Goal: Task Accomplishment & Management: Use online tool/utility

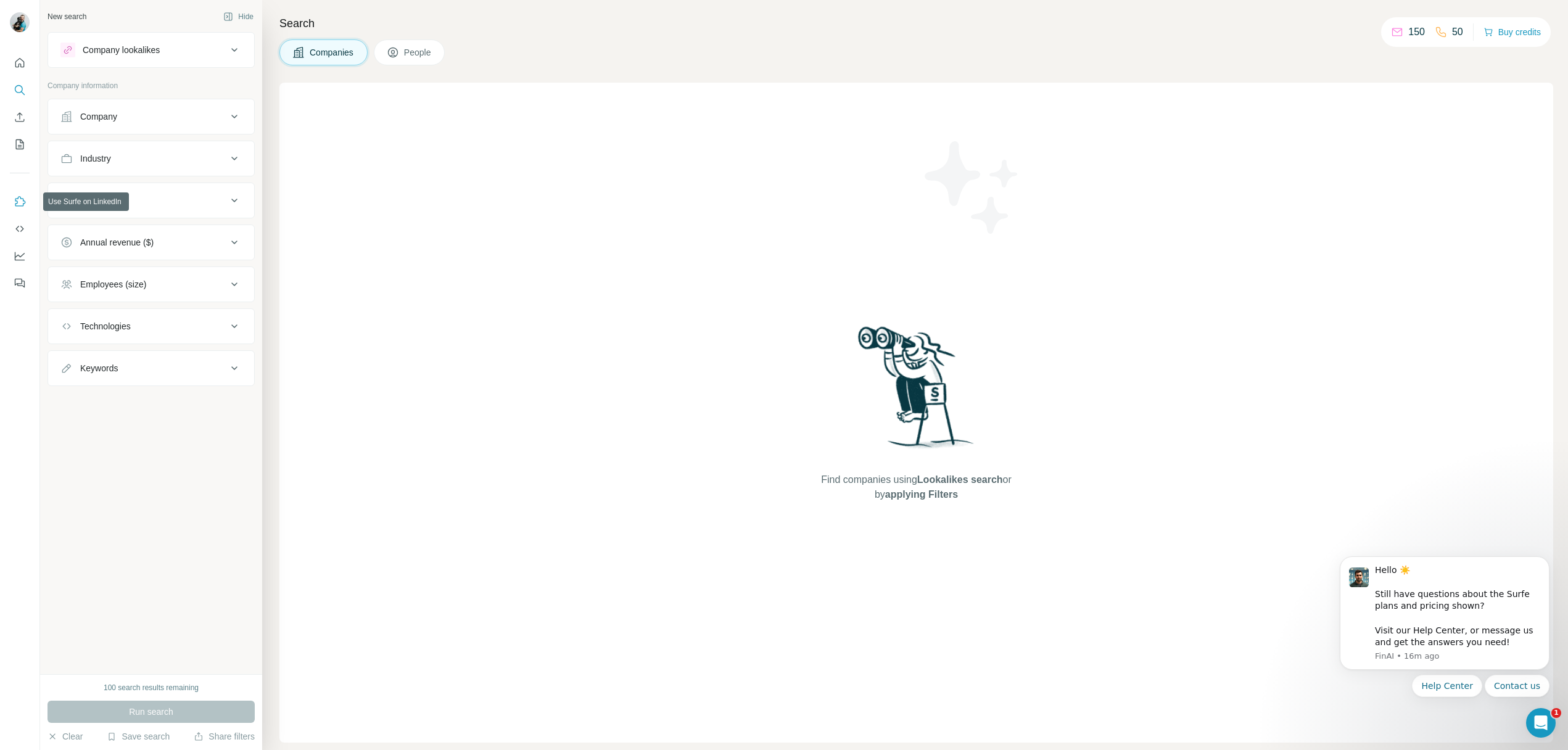
click at [19, 197] on icon "Use Surfe on LinkedIn" at bounding box center [19, 201] width 12 height 12
click at [415, 56] on span "People" at bounding box center [418, 52] width 28 height 12
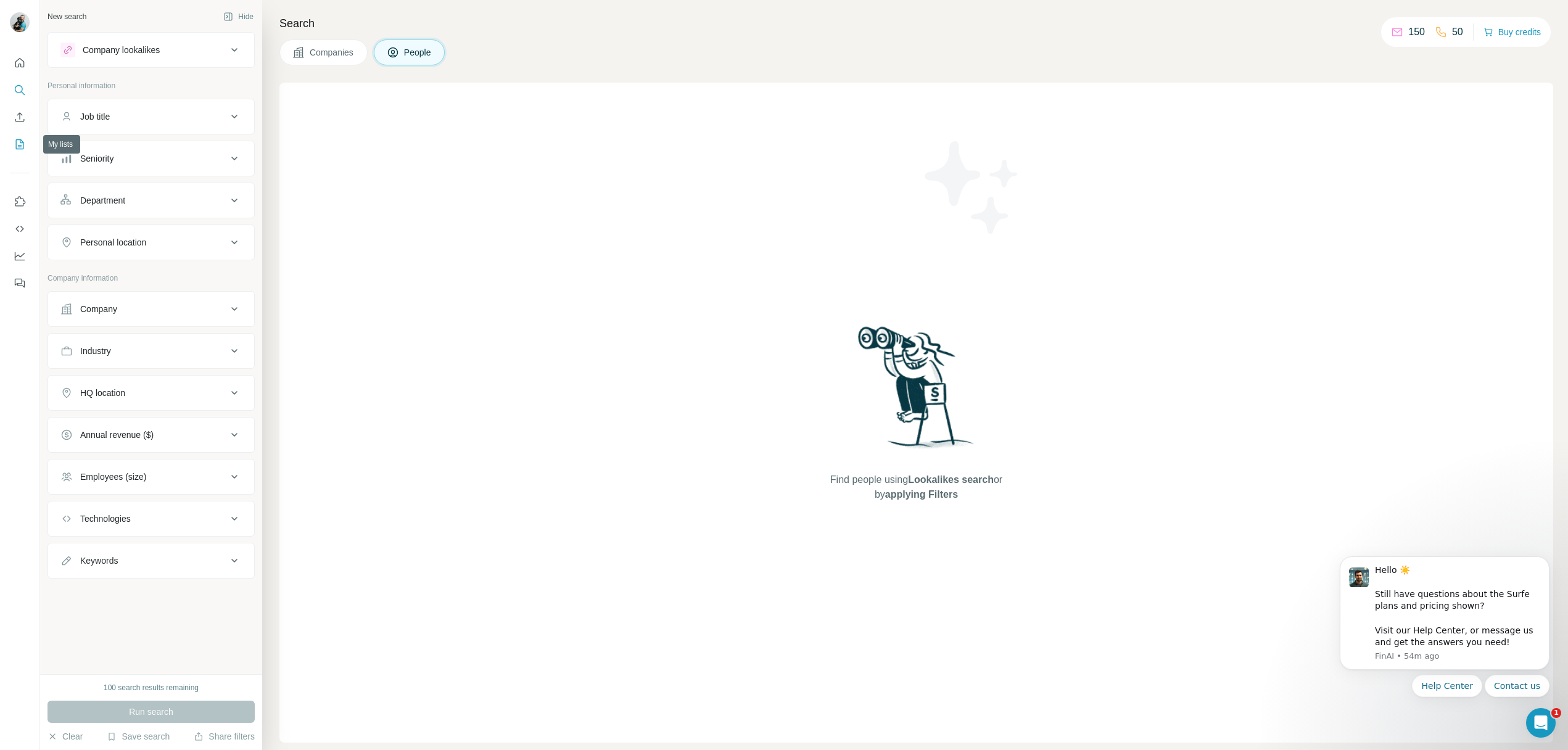
click at [20, 147] on icon "My lists" at bounding box center [19, 144] width 12 height 12
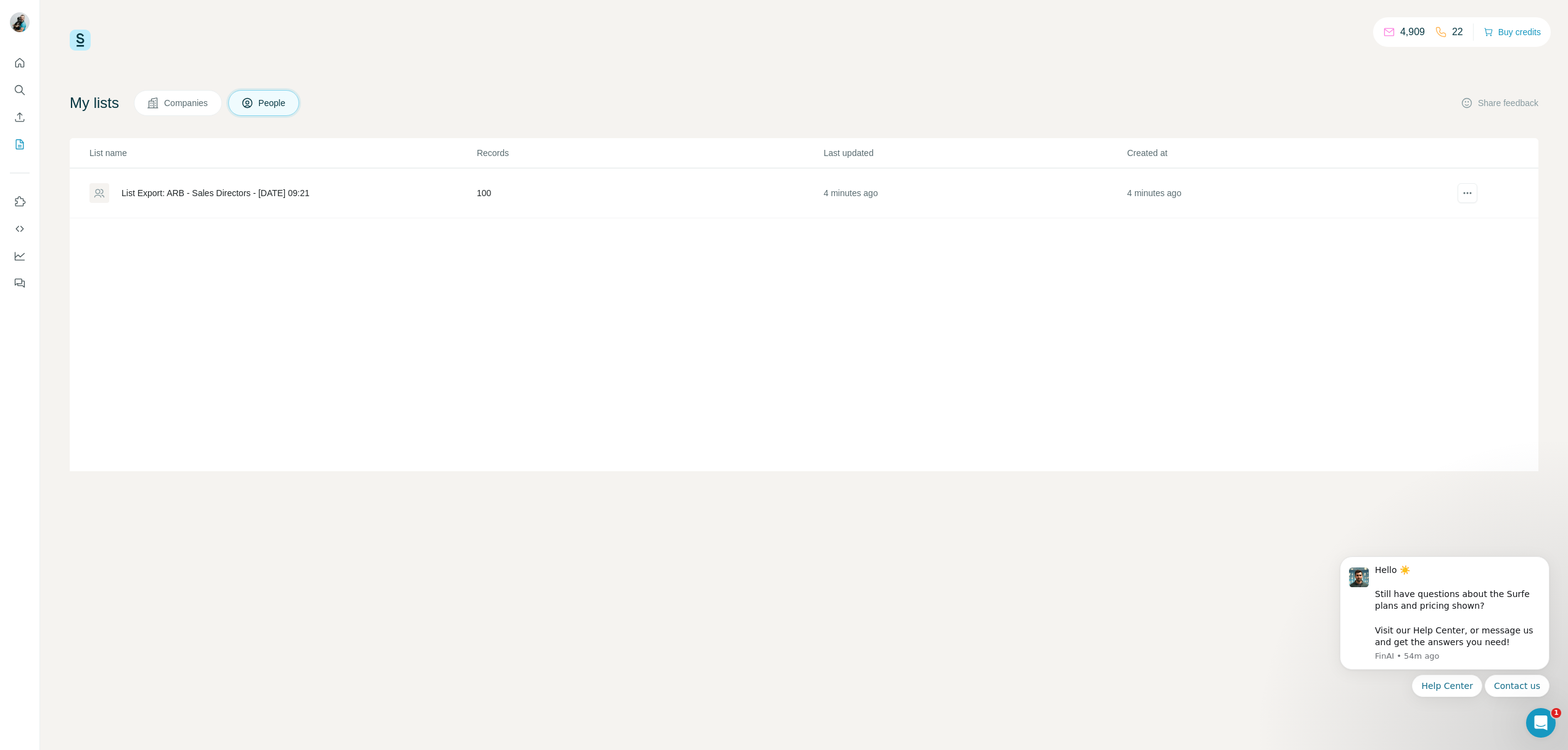
click at [232, 193] on div "List Export: ARB - Sales Directors - [DATE] 09:21" at bounding box center [216, 193] width 188 height 12
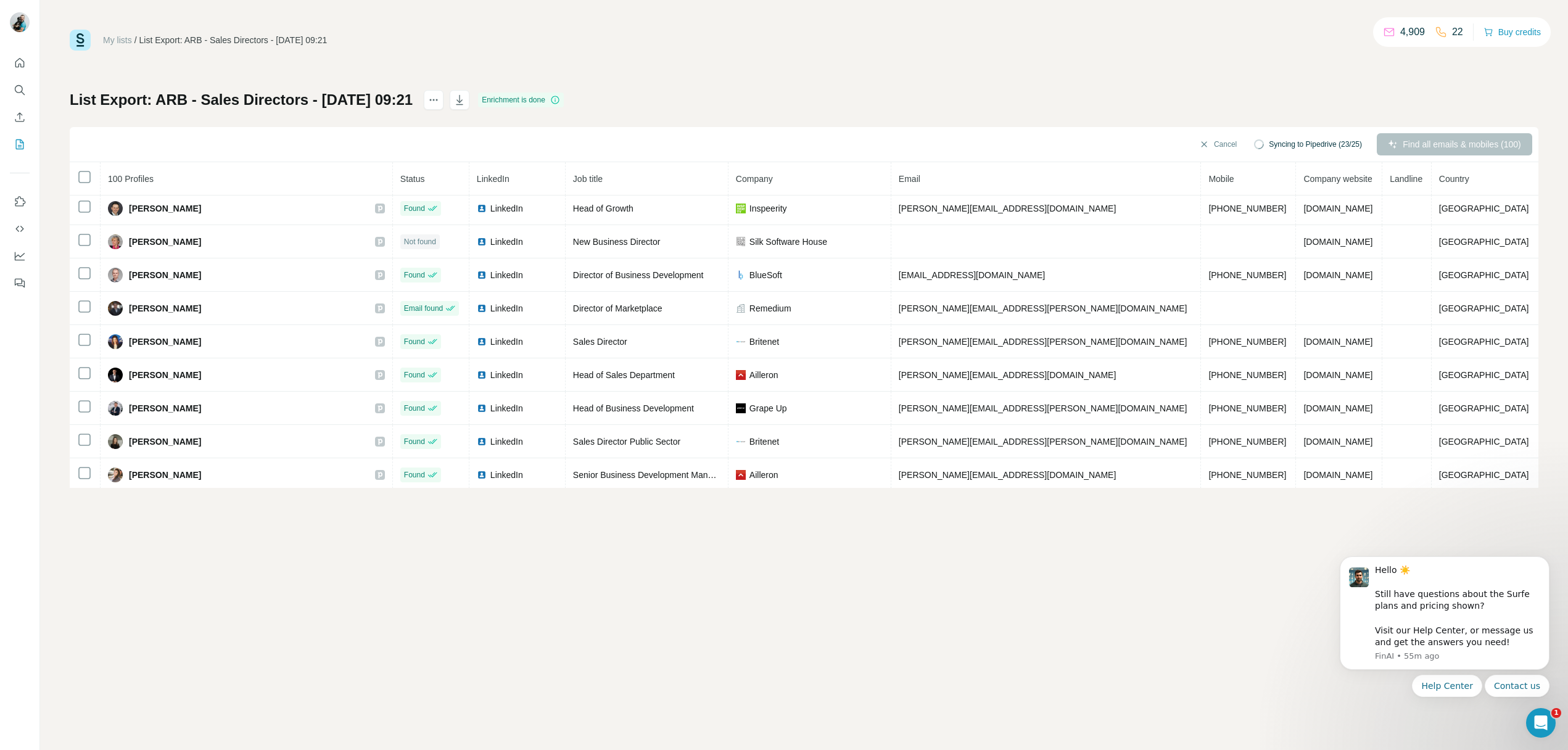
scroll to position [3039, 0]
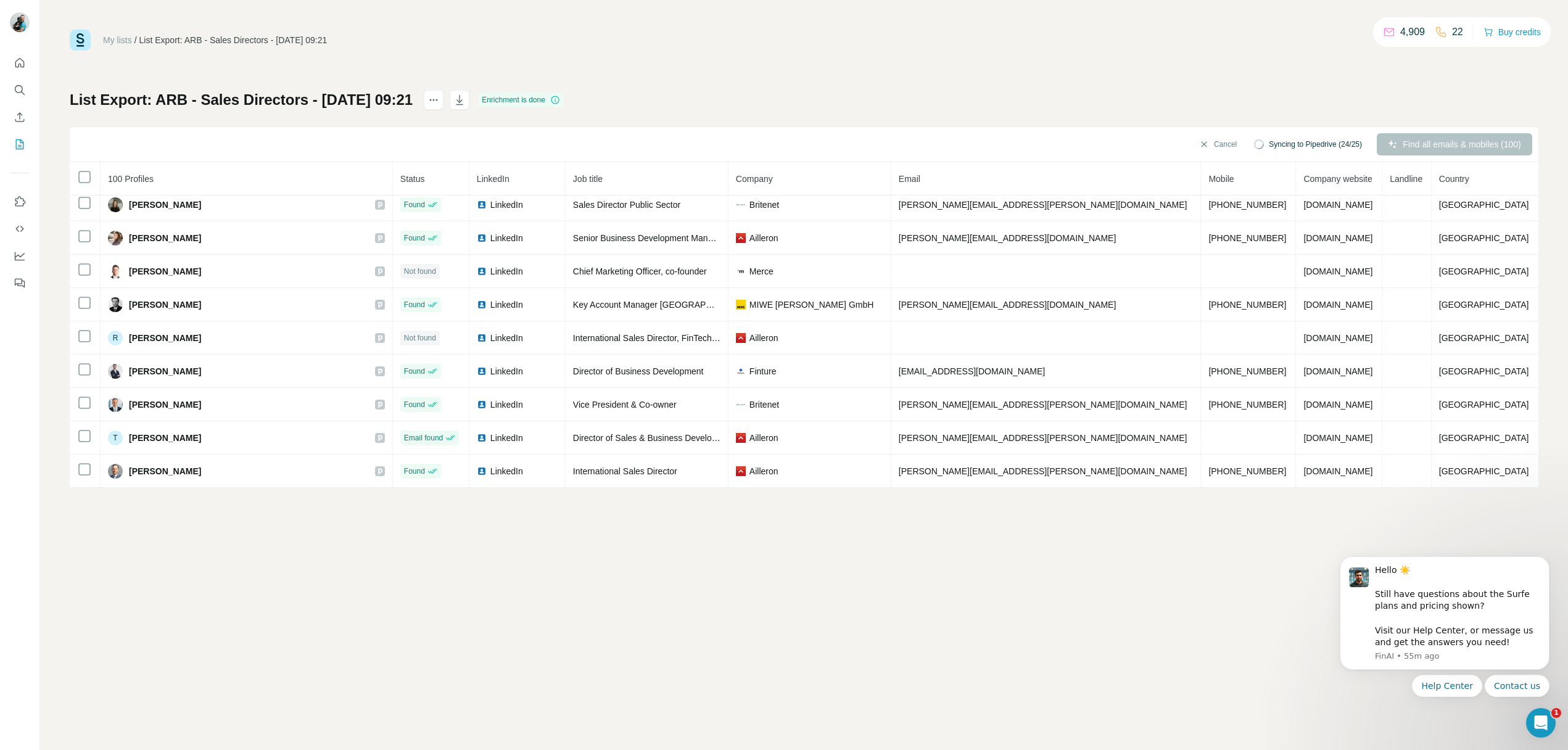
click at [560, 102] on icon at bounding box center [555, 99] width 10 height 10
click at [477, 176] on span "LinkedIn" at bounding box center [493, 178] width 33 height 10
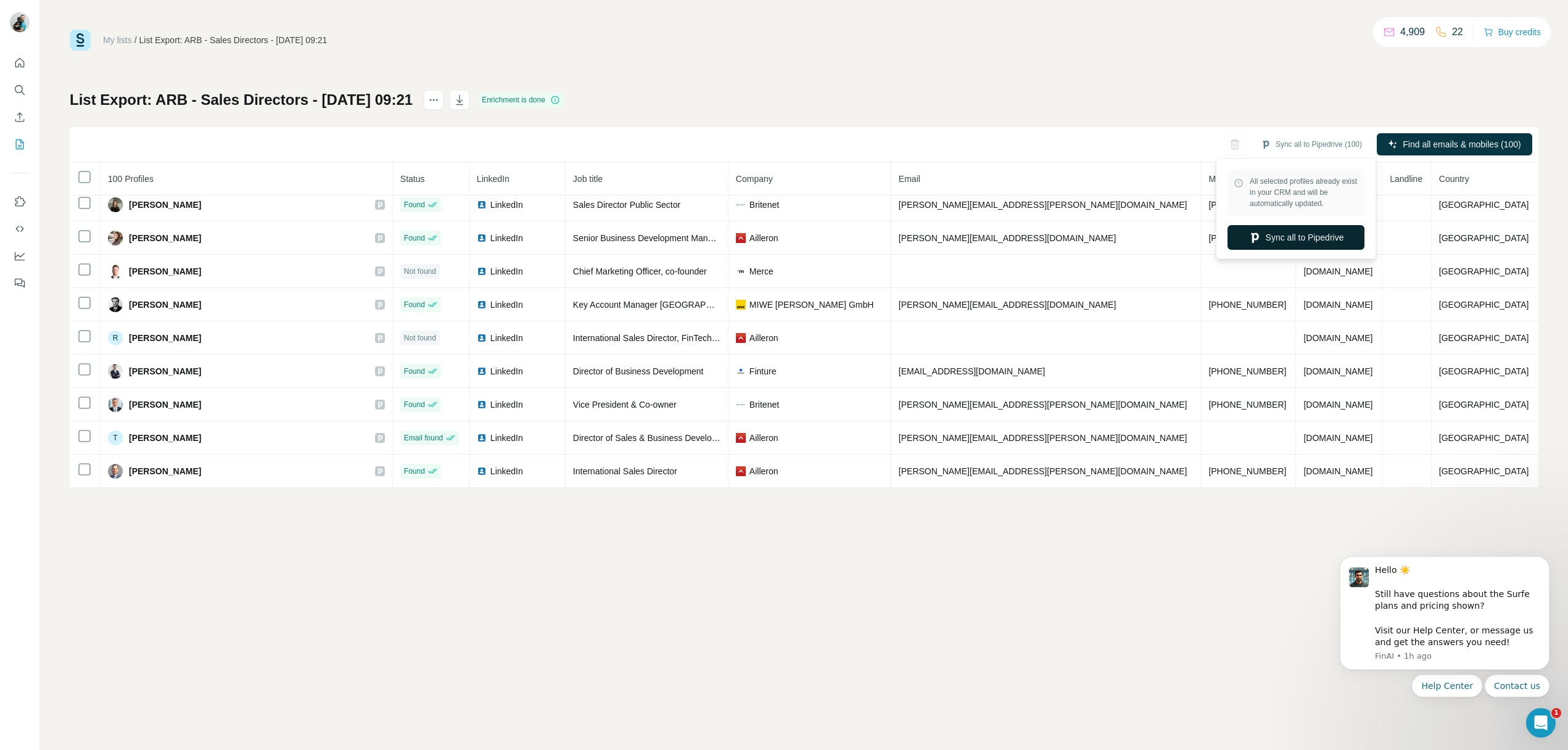
click at [1296, 238] on button "Sync all to Pipedrive" at bounding box center [1296, 237] width 137 height 24
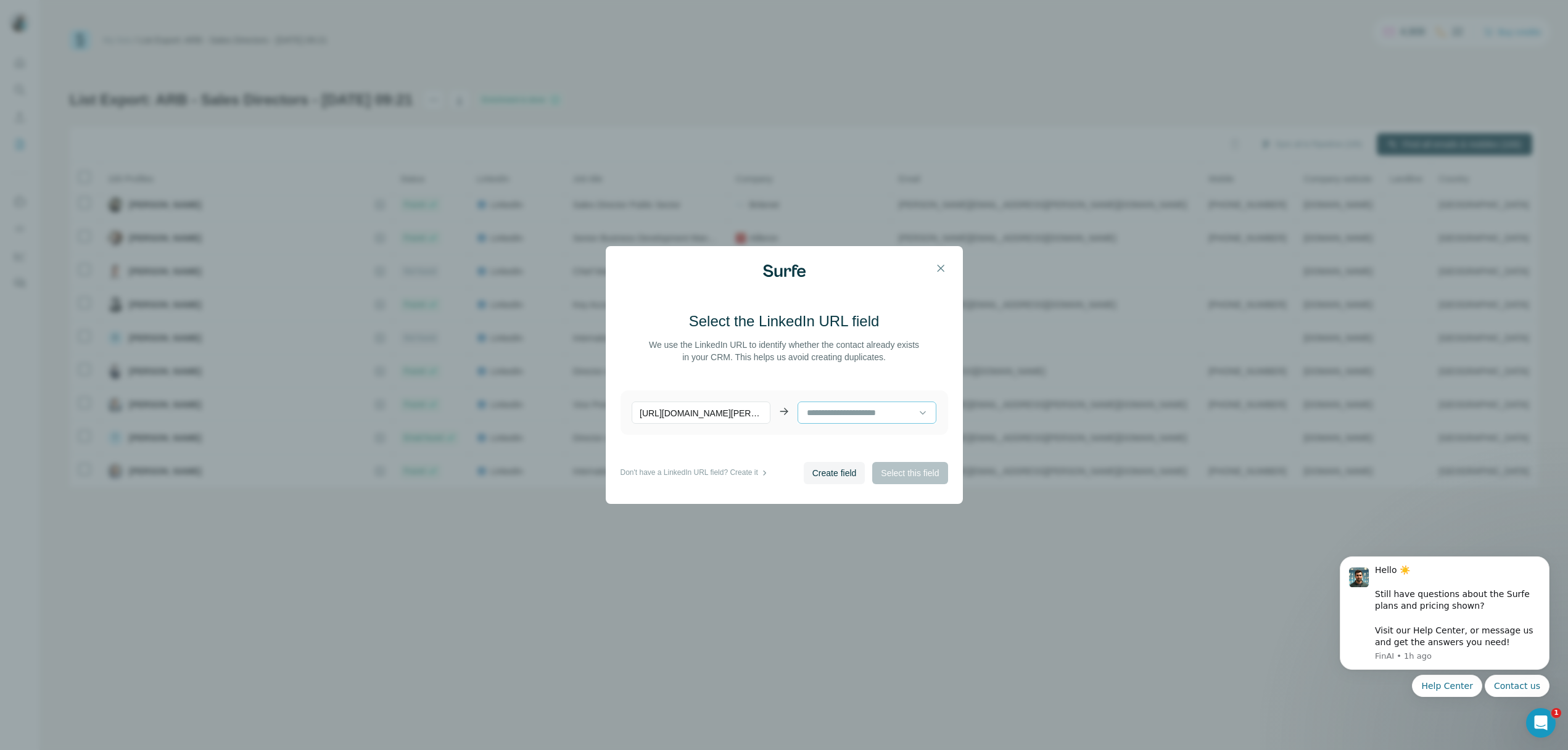
click at [832, 410] on input at bounding box center [862, 412] width 113 height 13
click at [887, 444] on p "No results. Let's try again!" at bounding box center [867, 444] width 99 height 12
click at [861, 410] on input at bounding box center [862, 412] width 113 height 13
click at [844, 451] on p "No results. Let's try again!" at bounding box center [867, 444] width 99 height 12
click at [783, 412] on icon at bounding box center [784, 412] width 8 height 1
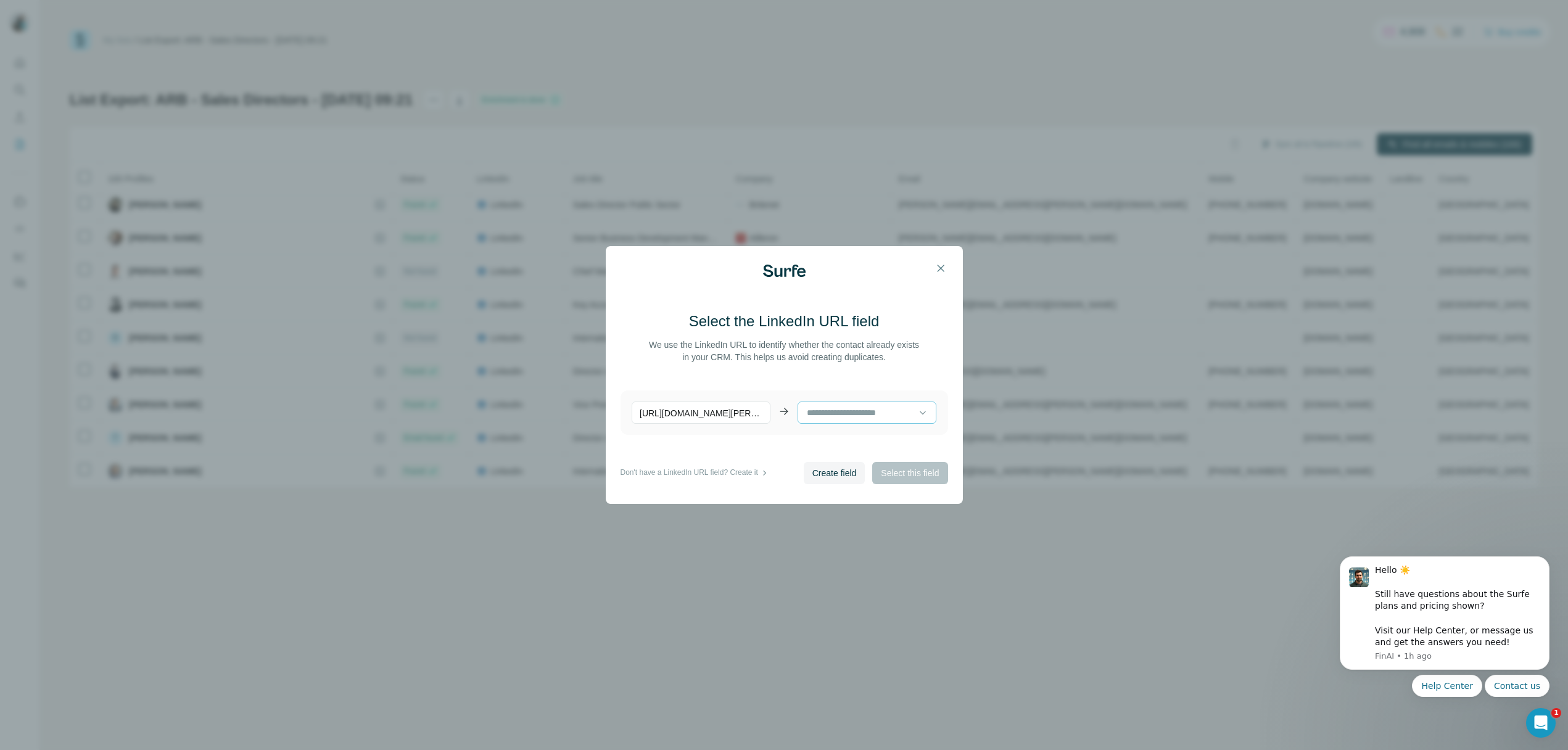
click at [860, 412] on input at bounding box center [862, 412] width 113 height 13
drag, startPoint x: 666, startPoint y: 346, endPoint x: 763, endPoint y: 346, distance: 97.0
click at [763, 346] on p "We use the LinkedIn URL to identify whether the contact already exists in your …" at bounding box center [785, 351] width 274 height 24
drag, startPoint x: 763, startPoint y: 346, endPoint x: 885, endPoint y: 346, distance: 122.0
click at [885, 346] on p "We use the LinkedIn URL to identify whether the contact already exists in your …" at bounding box center [785, 351] width 274 height 24
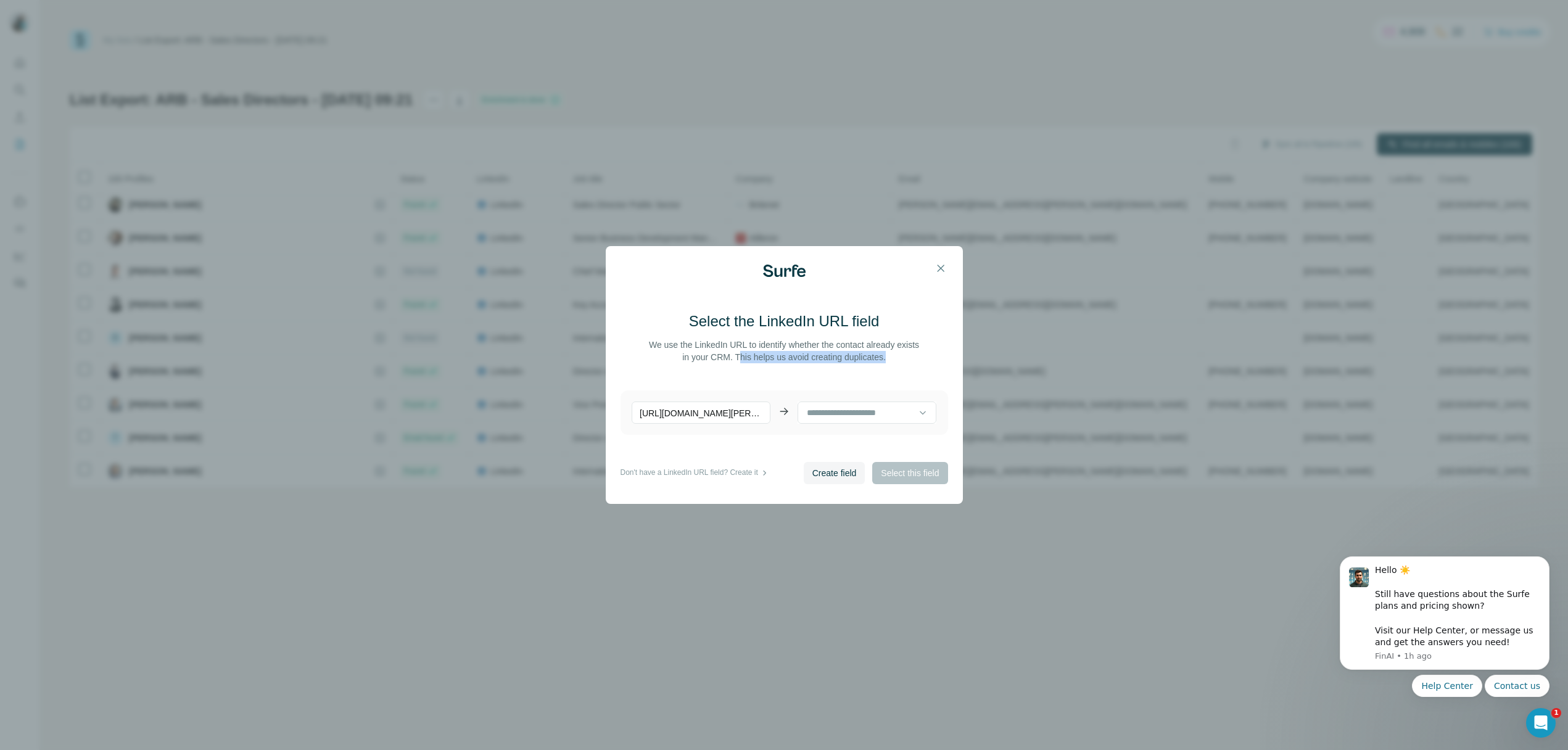
drag, startPoint x: 747, startPoint y: 358, endPoint x: 909, endPoint y: 358, distance: 162.0
click at [909, 358] on p "We use the LinkedIn URL to identify whether the contact already exists in your …" at bounding box center [785, 351] width 274 height 24
drag, startPoint x: 909, startPoint y: 358, endPoint x: 754, endPoint y: 357, distance: 155.0
click at [754, 357] on p "We use the LinkedIn URL to identify whether the contact already exists in your …" at bounding box center [785, 351] width 274 height 24
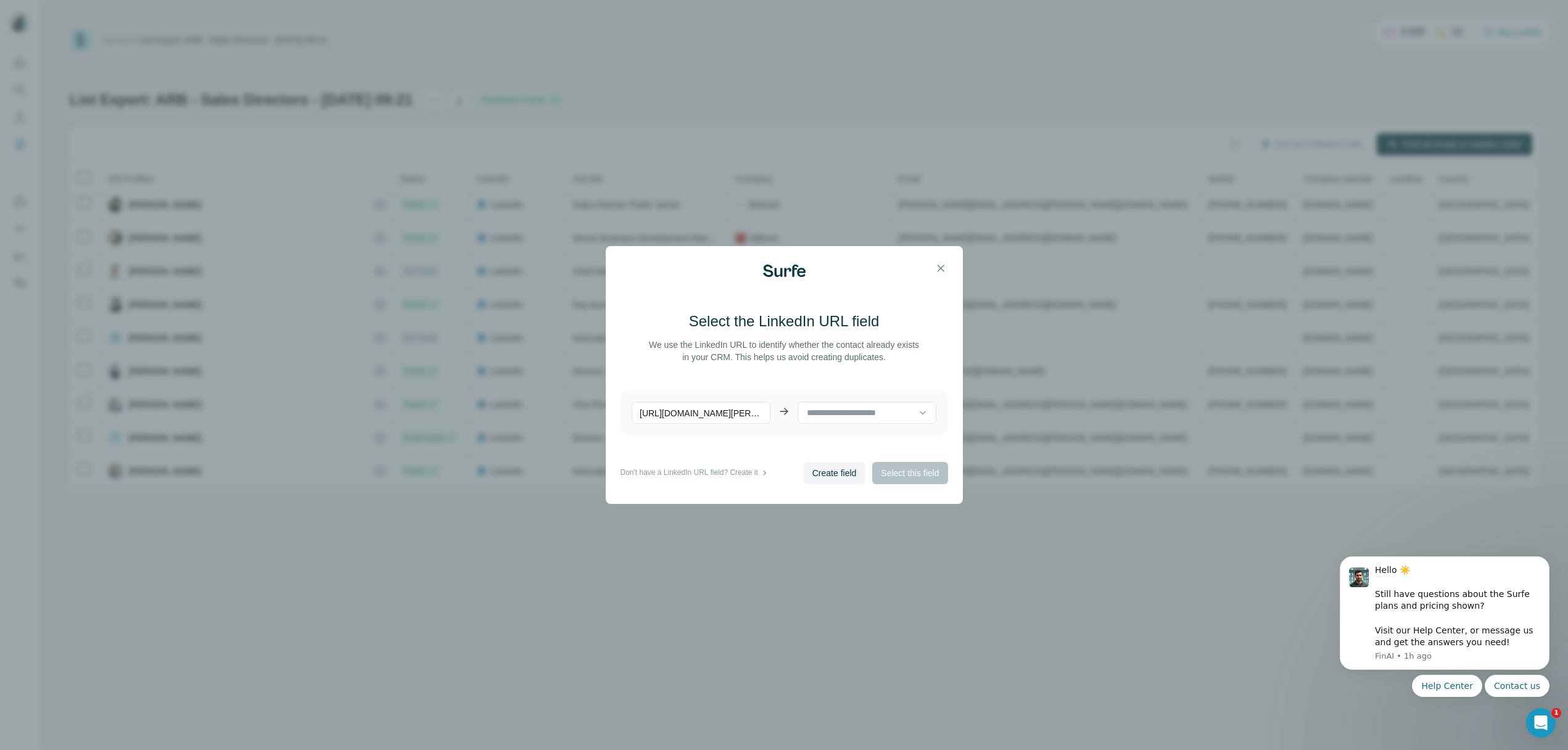
click at [742, 413] on p "[URL][DOMAIN_NAME][PERSON_NAME]" at bounding box center [701, 413] width 139 height 22
drag, startPoint x: 760, startPoint y: 416, endPoint x: 638, endPoint y: 415, distance: 122.0
click at [638, 415] on p "[URL][DOMAIN_NAME][PERSON_NAME]" at bounding box center [701, 413] width 139 height 22
click at [691, 409] on p "[URL][DOMAIN_NAME][PERSON_NAME]" at bounding box center [701, 413] width 139 height 22
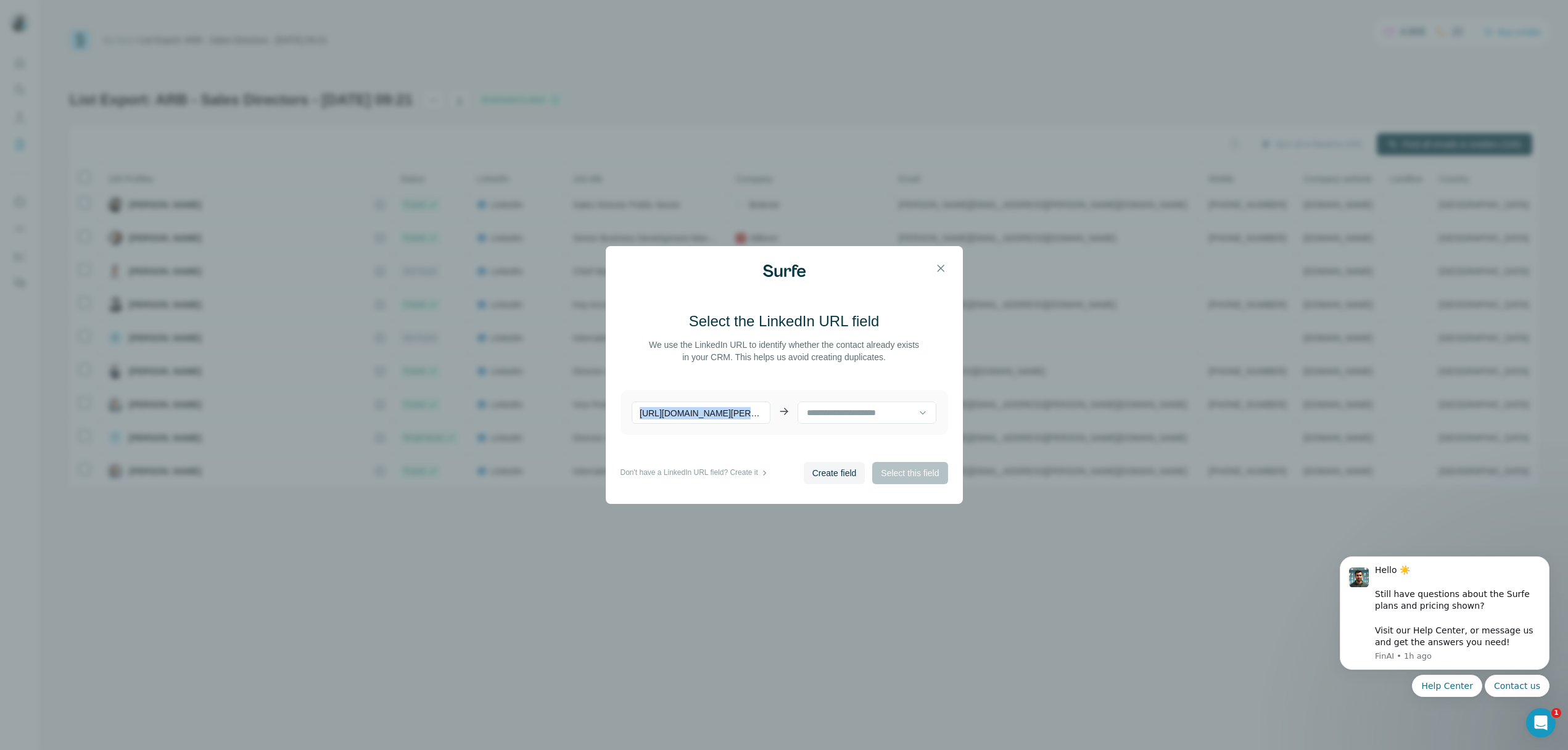
click at [691, 409] on p "[URL][DOMAIN_NAME][PERSON_NAME]" at bounding box center [701, 413] width 139 height 22
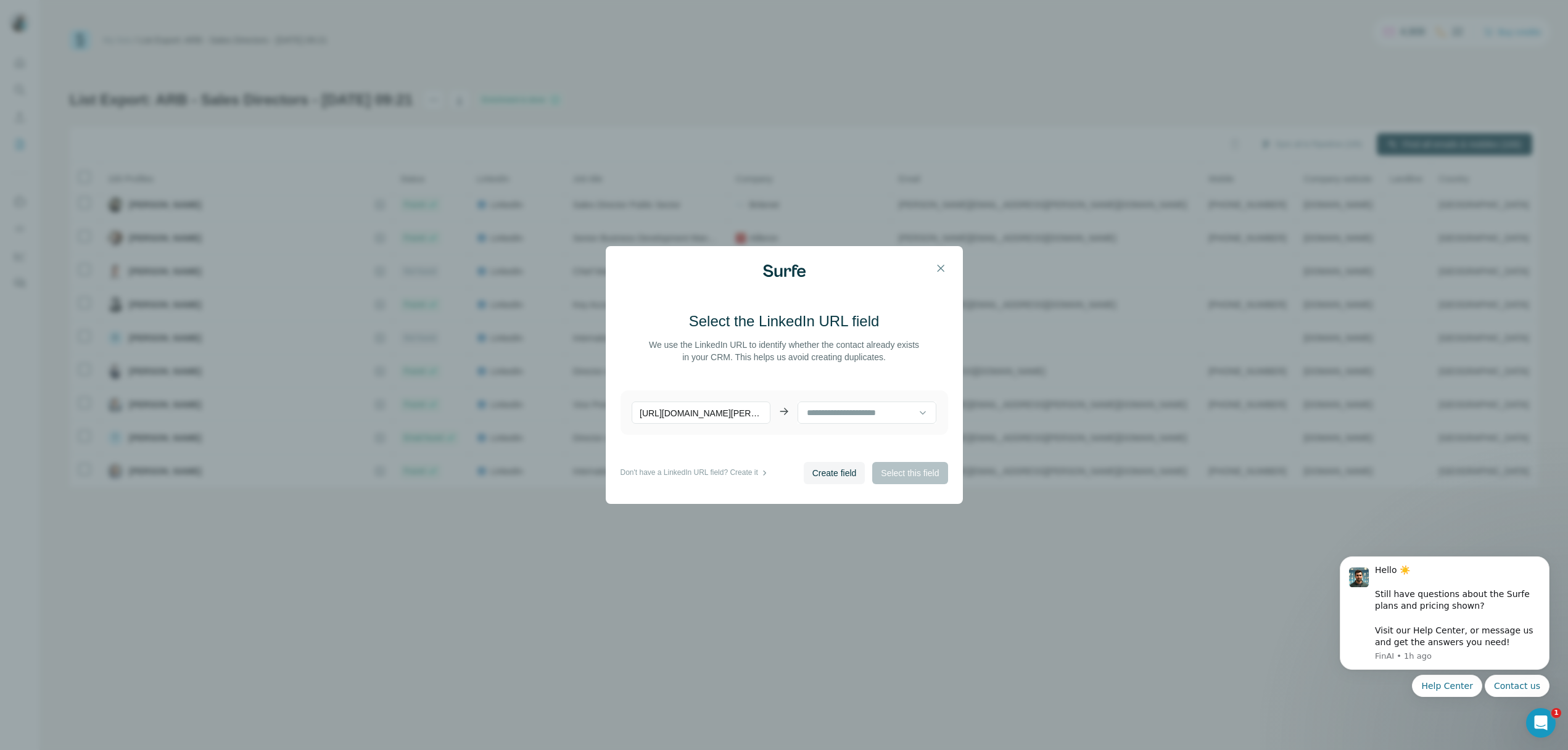
click at [765, 471] on icon at bounding box center [764, 473] width 12 height 12
click at [886, 472] on div "Create field Select this field" at bounding box center [876, 473] width 144 height 22
click at [840, 478] on span "Create field" at bounding box center [834, 473] width 44 height 12
click at [897, 415] on div "LinkedIn URL (Surfe)" at bounding box center [862, 412] width 113 height 12
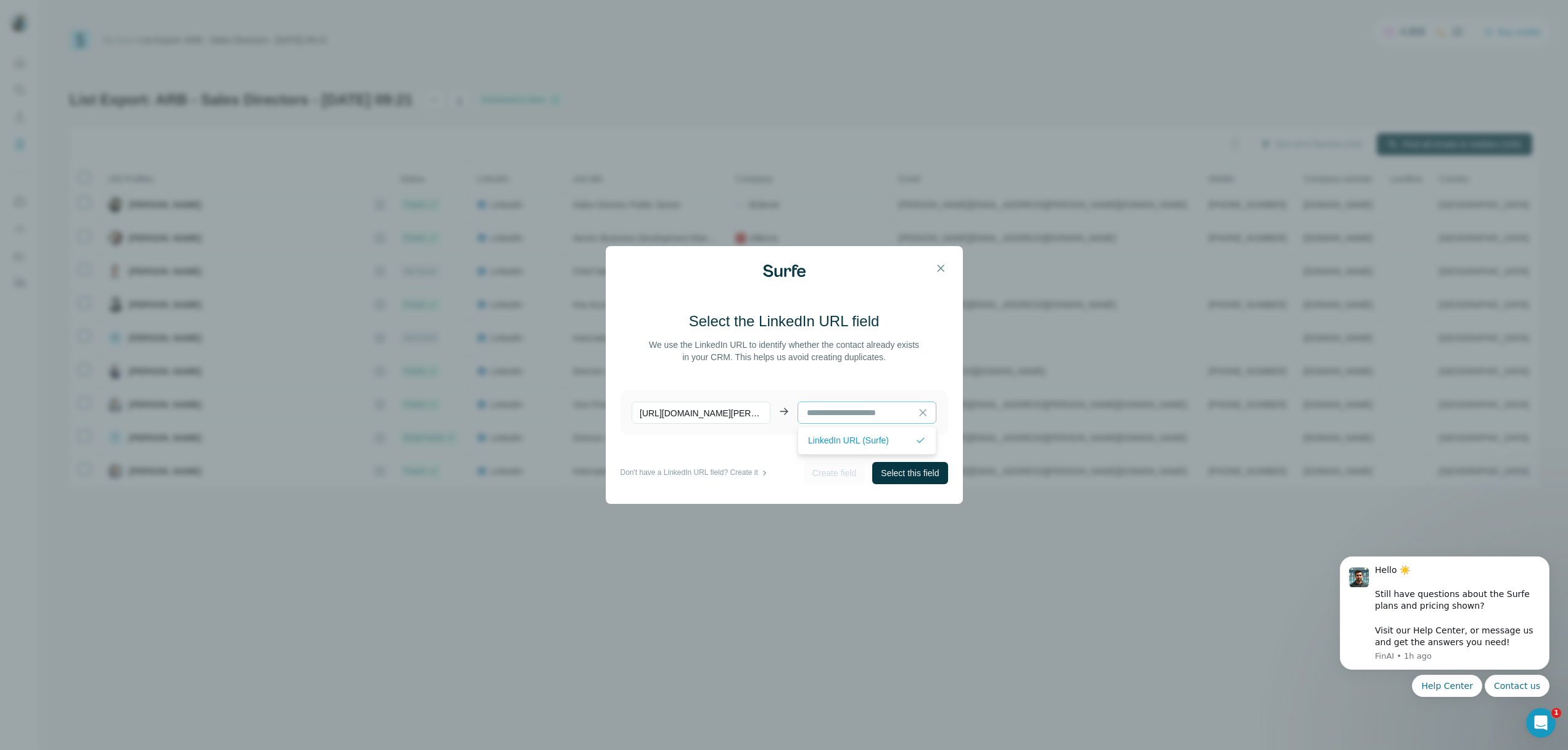
click at [946, 354] on div "Select the LinkedIn URL field We use the LinkedIn URL to identify whether the c…" at bounding box center [784, 337] width 328 height 52
click at [911, 474] on span "Select this field" at bounding box center [910, 473] width 58 height 12
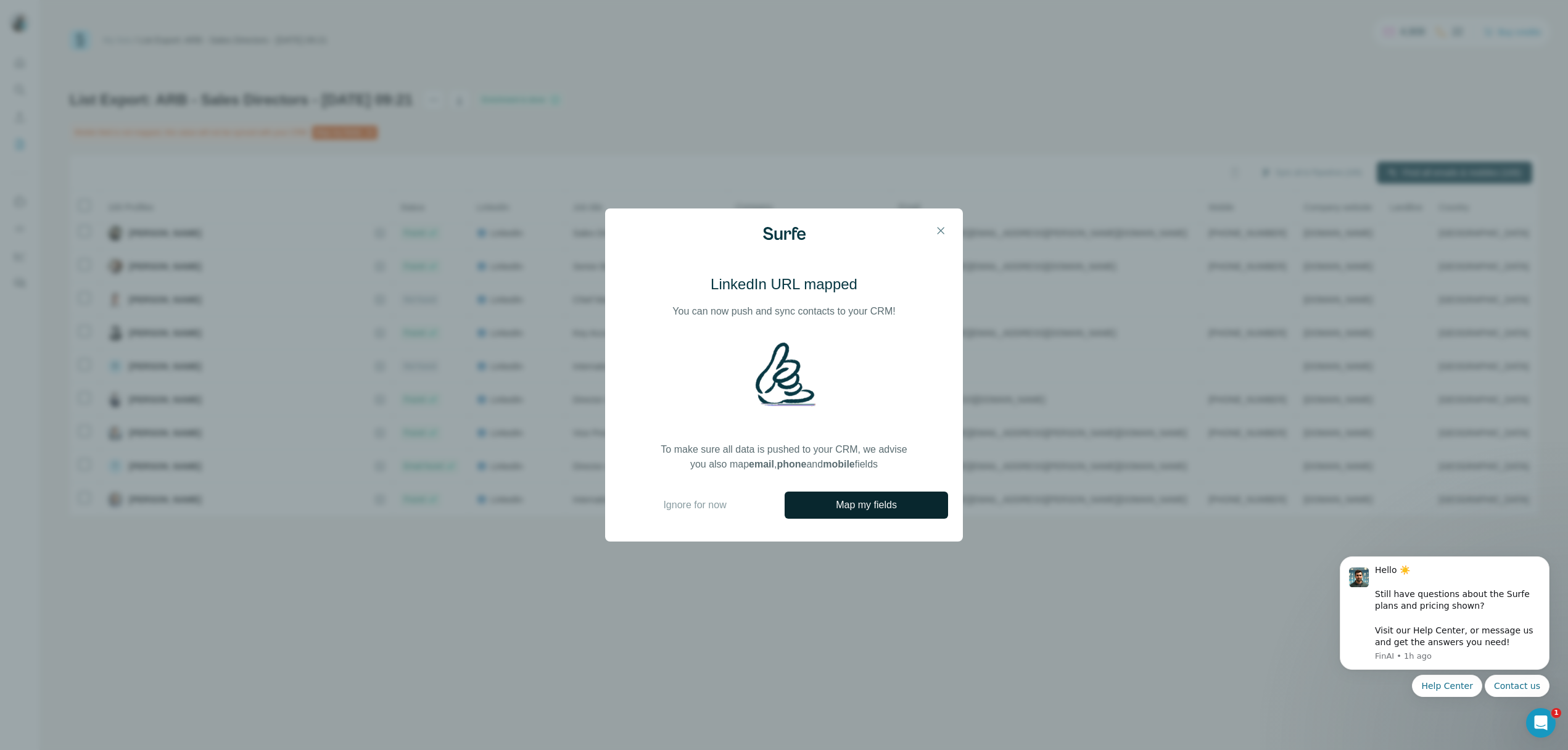
click at [866, 511] on span "Map my fields" at bounding box center [866, 505] width 61 height 15
click at [944, 232] on icon "button" at bounding box center [940, 230] width 12 height 12
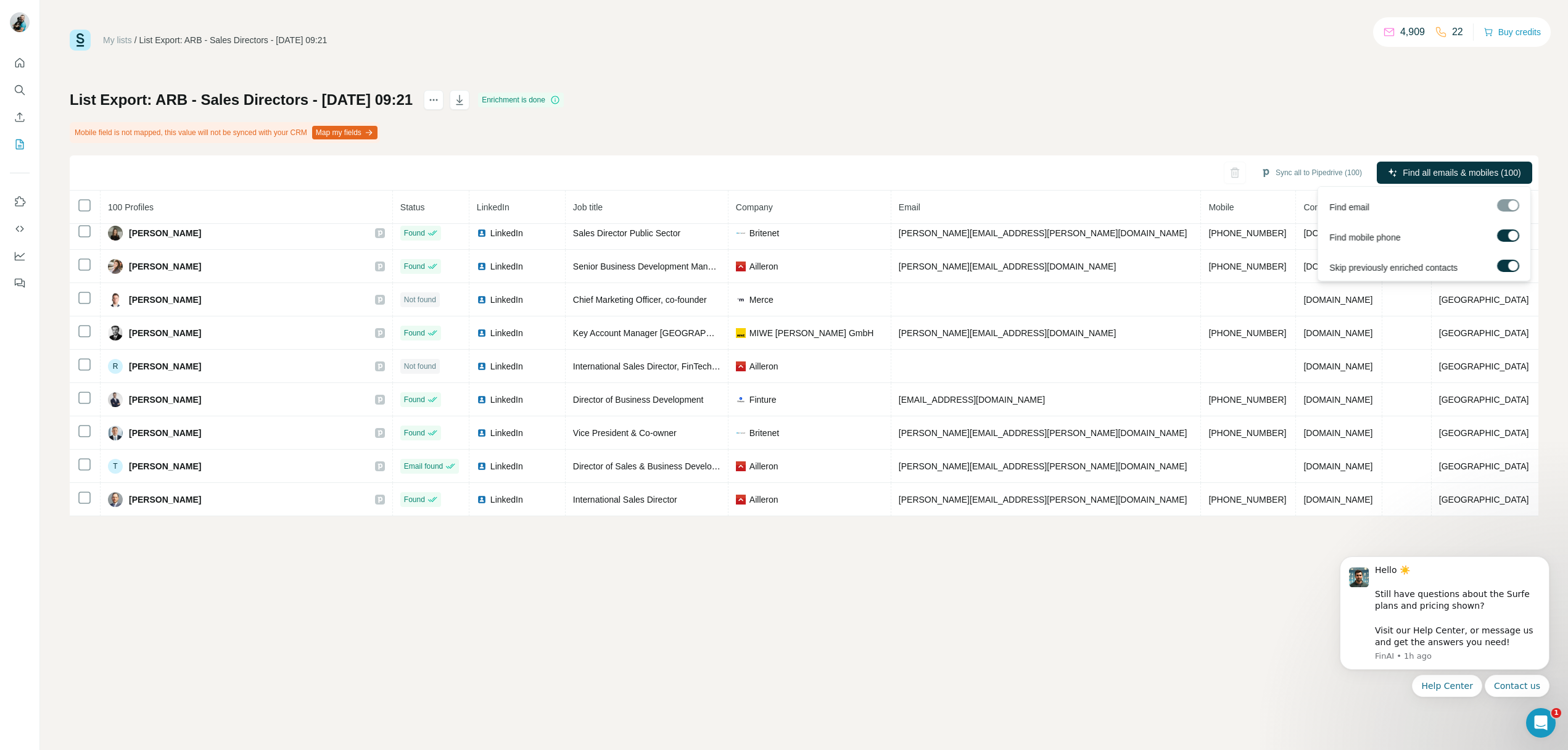
click at [1512, 206] on div at bounding box center [1508, 205] width 22 height 12
click at [1506, 205] on div at bounding box center [1508, 205] width 22 height 12
click at [1509, 233] on div at bounding box center [1513, 235] width 10 height 10
click at [1509, 233] on label at bounding box center [1508, 235] width 22 height 12
click at [1510, 265] on div at bounding box center [1513, 265] width 10 height 10
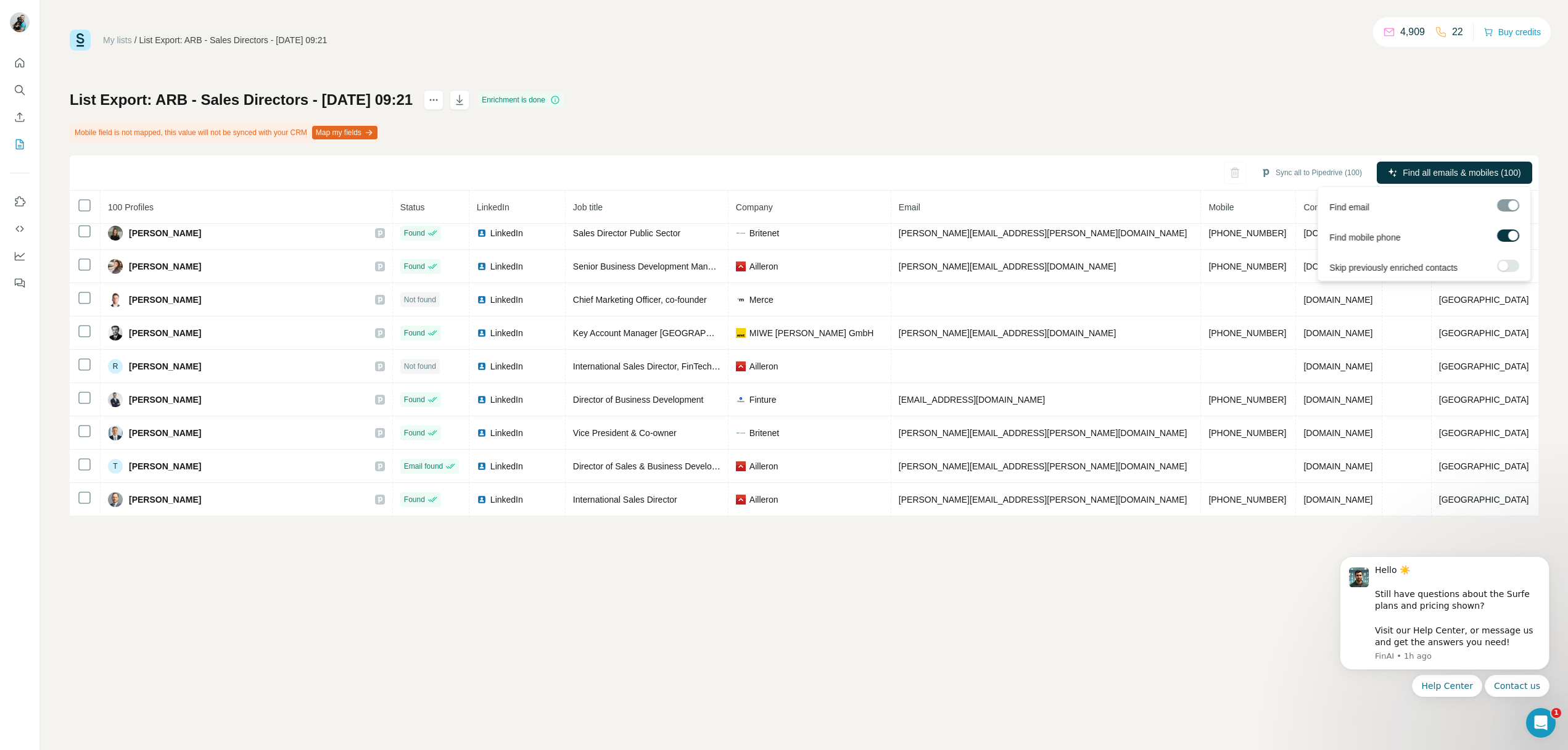
click at [1510, 265] on label at bounding box center [1508, 265] width 22 height 12
click at [1511, 237] on div at bounding box center [1513, 235] width 10 height 10
click at [1506, 237] on div at bounding box center [1503, 235] width 10 height 10
click at [1326, 106] on div "List Export: ARB - Sales Directors - [DATE] 09:21 Enrichment is done Mobile fie…" at bounding box center [804, 303] width 1469 height 426
drag, startPoint x: 88, startPoint y: 133, endPoint x: 290, endPoint y: 135, distance: 202.0
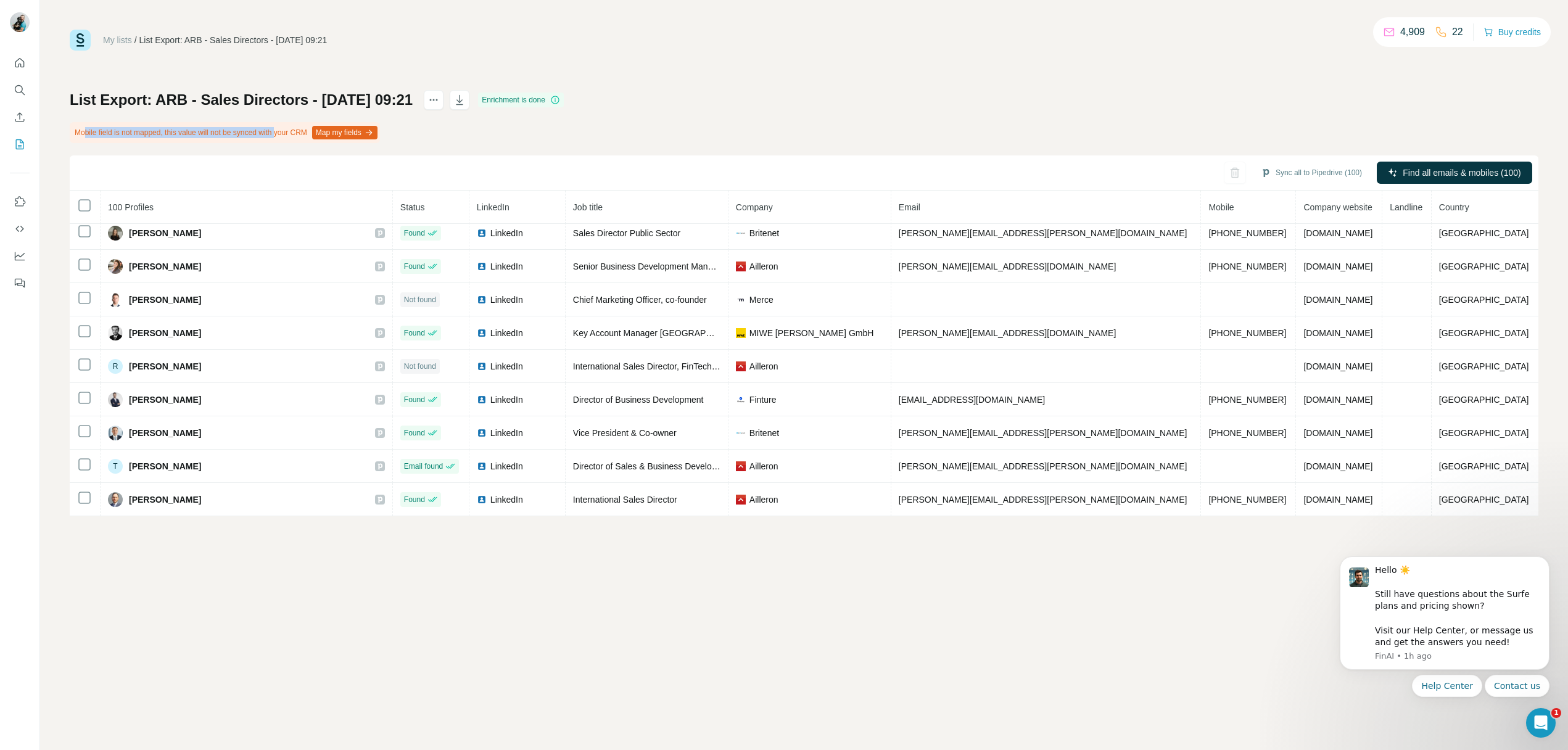
click at [290, 135] on div "Mobile field is not mapped, this value will not be synced with your CRM Map my …" at bounding box center [225, 133] width 310 height 21
drag, startPoint x: 323, startPoint y: 135, endPoint x: 50, endPoint y: 135, distance: 273.0
click at [50, 135] on div "My lists / List Export: ARB - Sales Directors - [DATE] 09:21 4,909 22 Buy credi…" at bounding box center [805, 375] width 1528 height 750
click at [74, 132] on div "Mobile field is not mapped, this value will not be synced with your CRM Map my …" at bounding box center [225, 133] width 310 height 21
drag, startPoint x: 74, startPoint y: 132, endPoint x: 201, endPoint y: 132, distance: 127.0
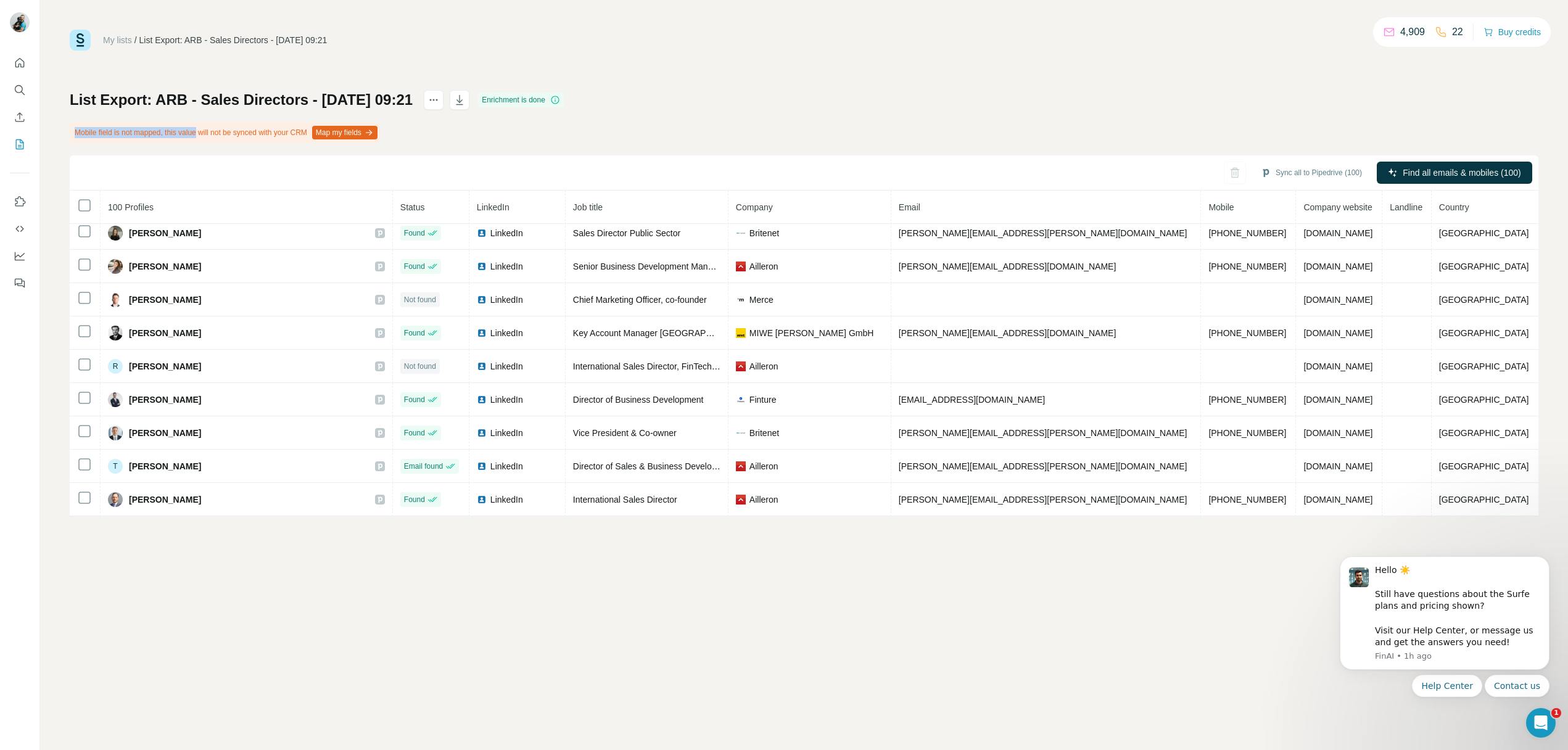
click at [201, 132] on div "Mobile field is not mapped, this value will not be synced with your CRM Map my …" at bounding box center [225, 133] width 310 height 21
drag, startPoint x: 269, startPoint y: 137, endPoint x: 131, endPoint y: 137, distance: 138.0
click at [131, 137] on div "Mobile field is not mapped, this value will not be synced with your CRM Map my …" at bounding box center [225, 133] width 310 height 21
click at [197, 141] on div "Mobile field is not mapped, this value will not be synced with your CRM Map my …" at bounding box center [225, 133] width 310 height 21
drag, startPoint x: 197, startPoint y: 141, endPoint x: 92, endPoint y: 137, distance: 105.1
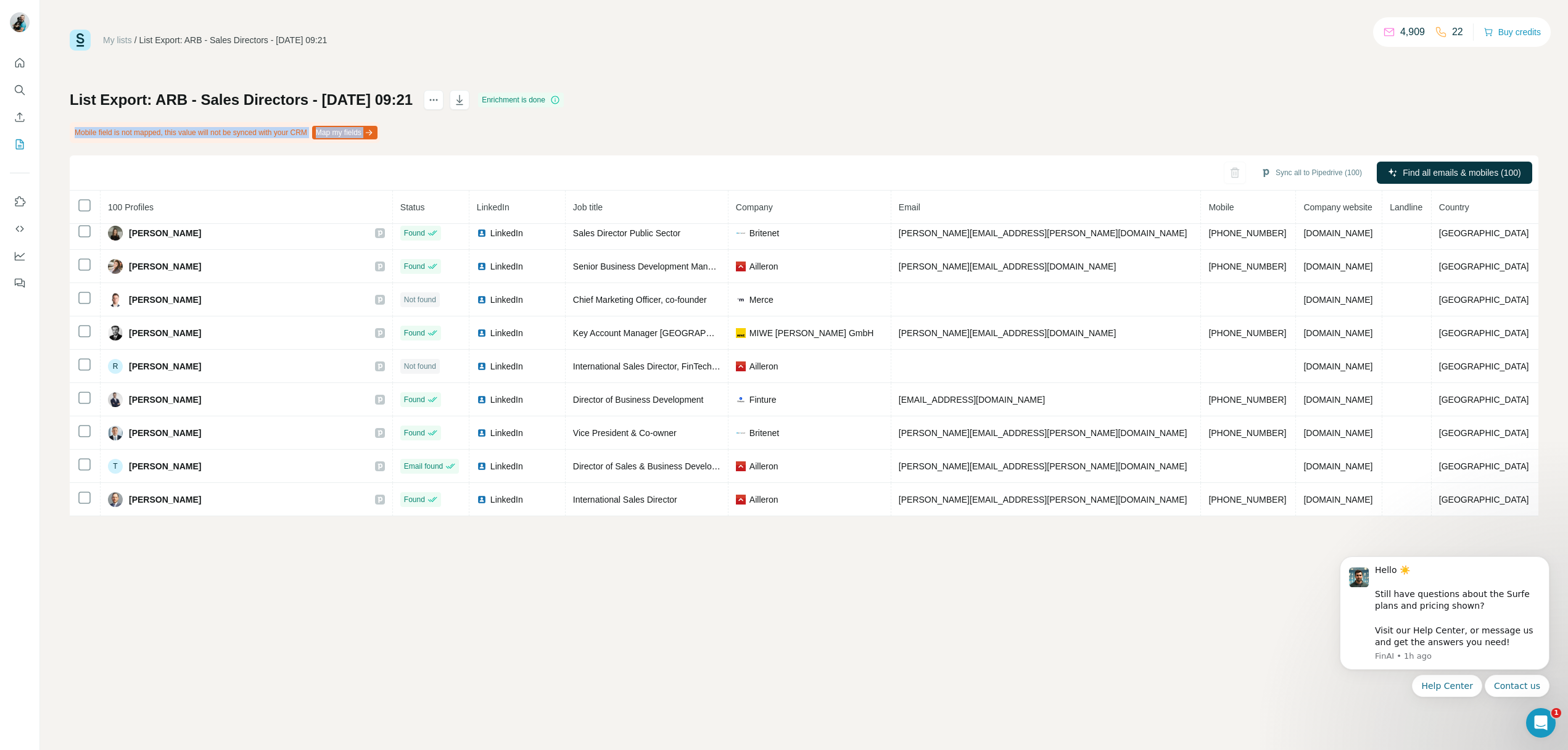
click at [92, 137] on div "Mobile field is not mapped, this value will not be synced with your CRM Map my …" at bounding box center [225, 133] width 310 height 21
click at [562, 137] on div "List Export: ARB - Sales Directors - [DATE] 09:21 Enrichment is done Mobile fie…" at bounding box center [804, 303] width 1469 height 426
click at [378, 131] on button "Map my fields" at bounding box center [345, 132] width 65 height 13
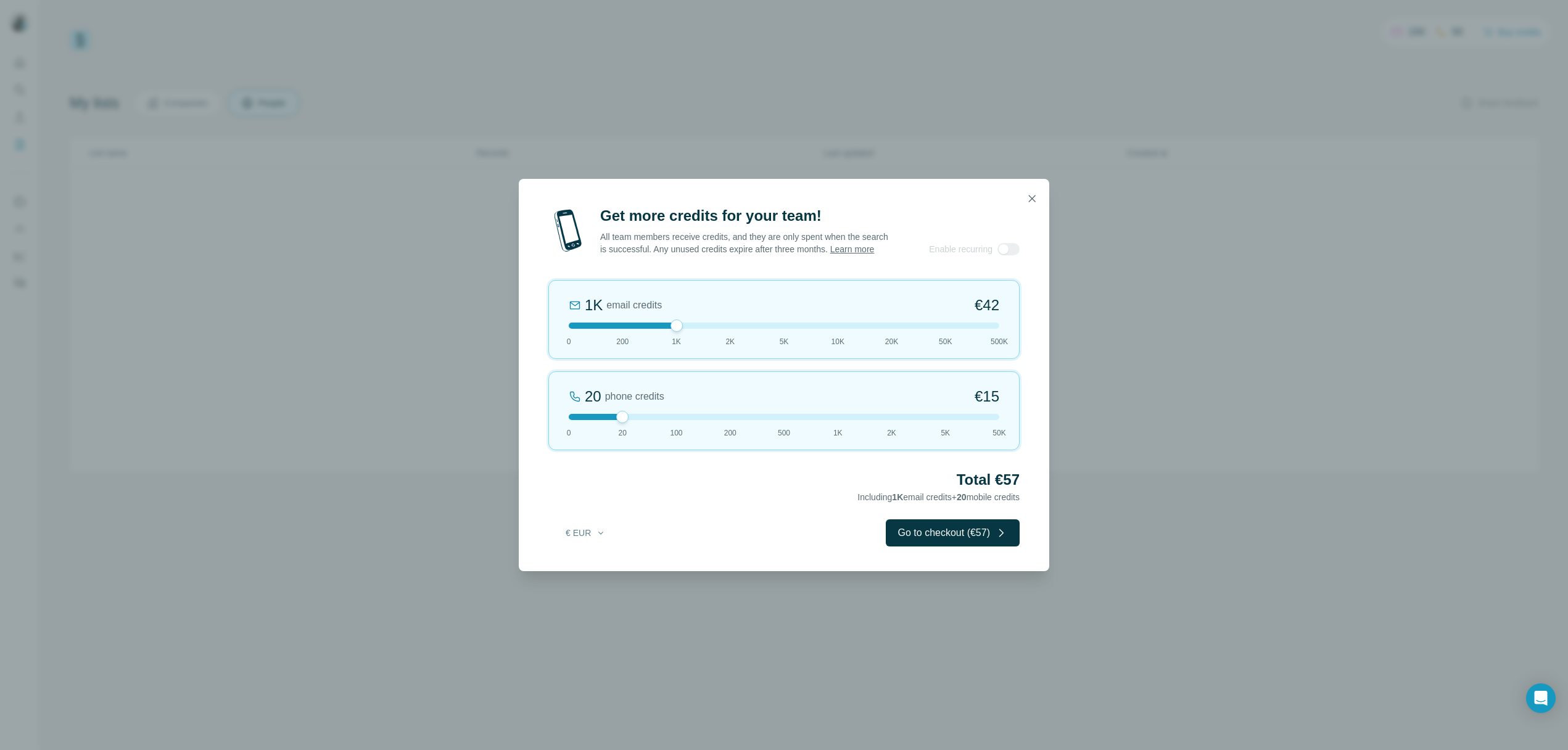
drag, startPoint x: 622, startPoint y: 331, endPoint x: 663, endPoint y: 329, distance: 41.0
click at [663, 329] on div at bounding box center [784, 326] width 431 height 6
drag, startPoint x: 622, startPoint y: 425, endPoint x: 607, endPoint y: 432, distance: 16.6
click at [607, 432] on div "20 phone credits €15 0 20 100 200 500 1K 2K 5K 50K" at bounding box center [784, 410] width 471 height 79
click at [594, 399] on div "20" at bounding box center [593, 396] width 17 height 20
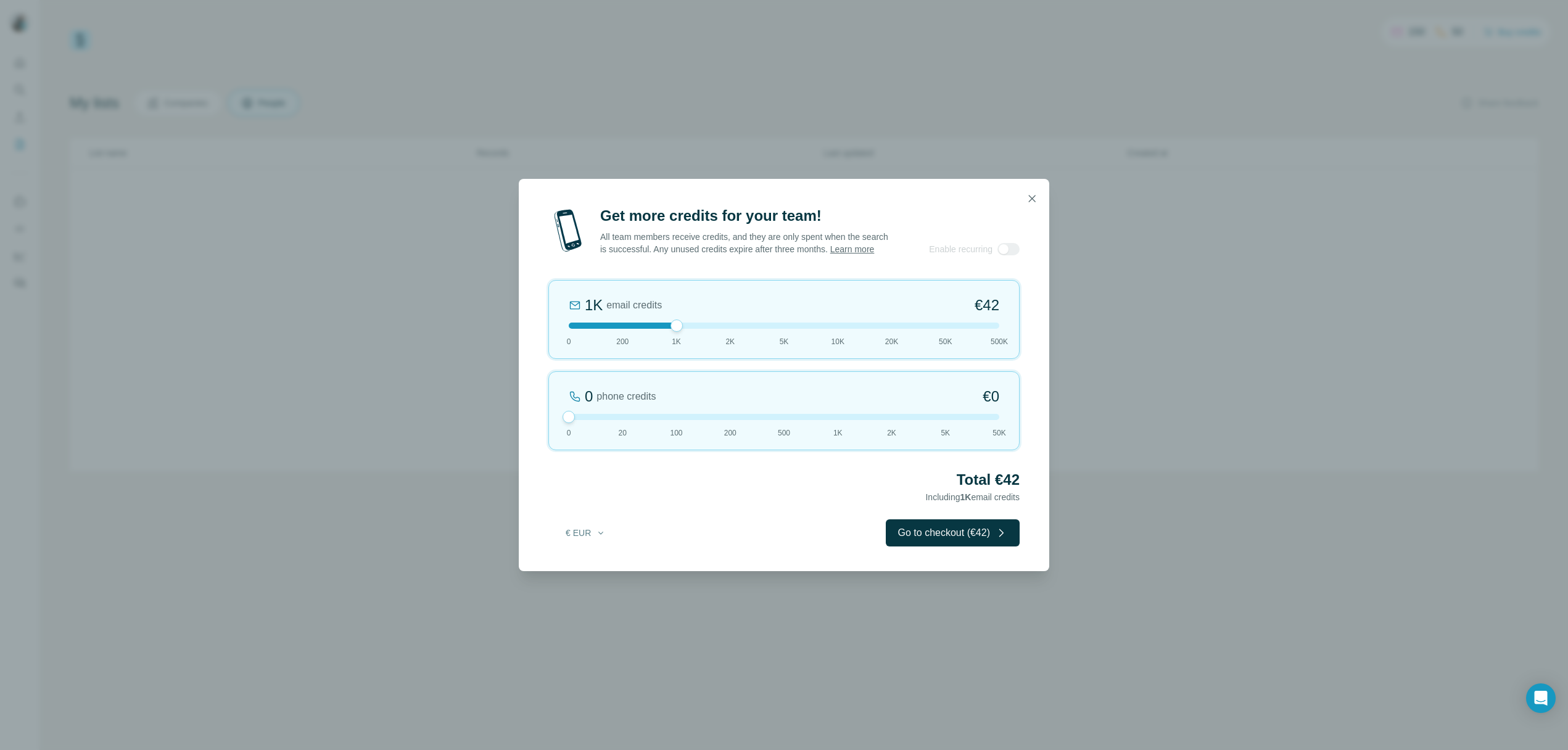
click at [597, 401] on span "0 phone credits" at bounding box center [612, 396] width 87 height 20
click at [600, 402] on div "20" at bounding box center [593, 396] width 17 height 20
drag, startPoint x: 696, startPoint y: 403, endPoint x: 603, endPoint y: 403, distance: 93.0
click at [603, 403] on div "20 phone credits €15" at bounding box center [784, 396] width 431 height 20
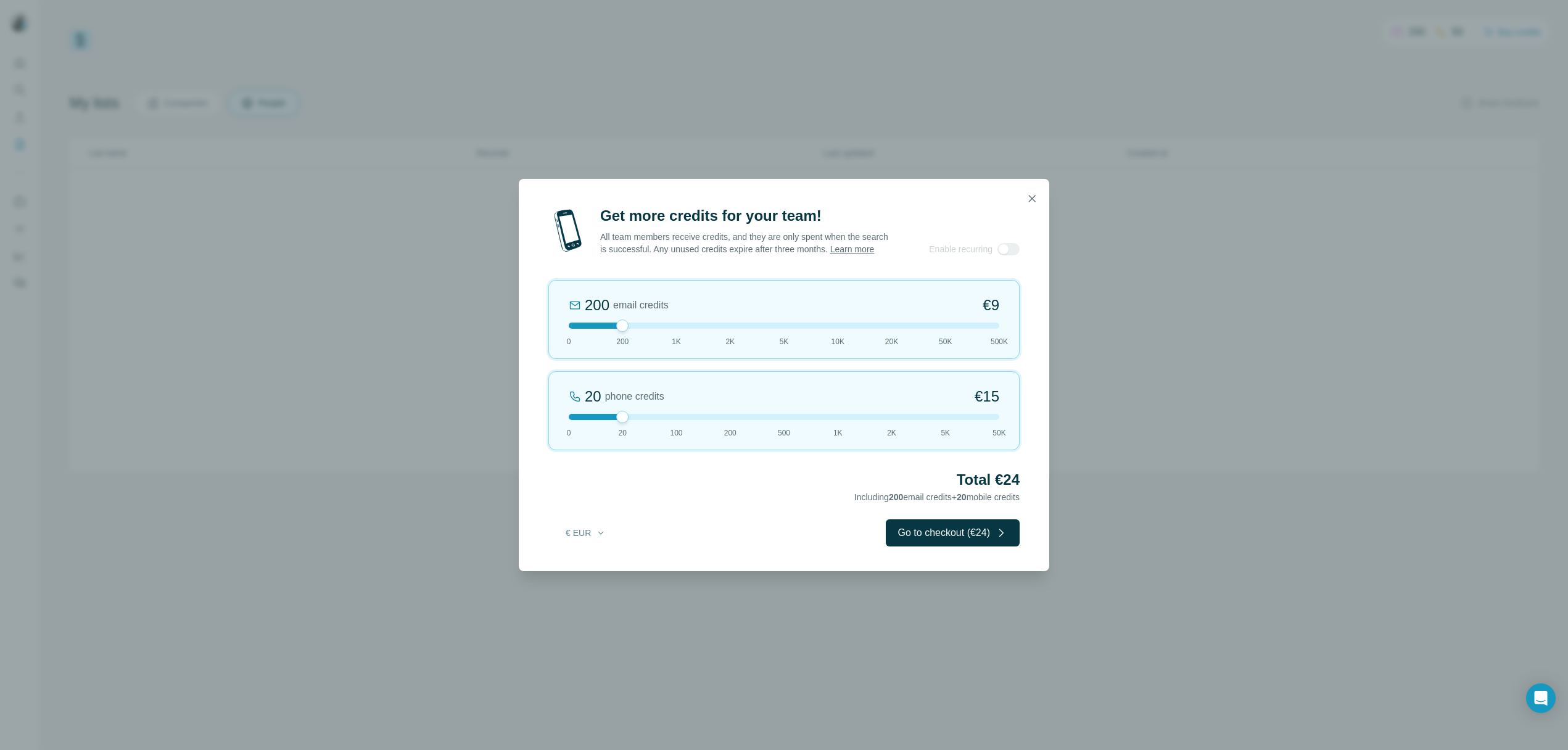
drag, startPoint x: 676, startPoint y: 335, endPoint x: 631, endPoint y: 335, distance: 45.0
click at [631, 329] on div at bounding box center [784, 326] width 431 height 6
drag, startPoint x: 622, startPoint y: 424, endPoint x: 633, endPoint y: 422, distance: 11.2
click at [633, 420] on div at bounding box center [784, 417] width 431 height 6
drag, startPoint x: 622, startPoint y: 331, endPoint x: 663, endPoint y: 331, distance: 41.0
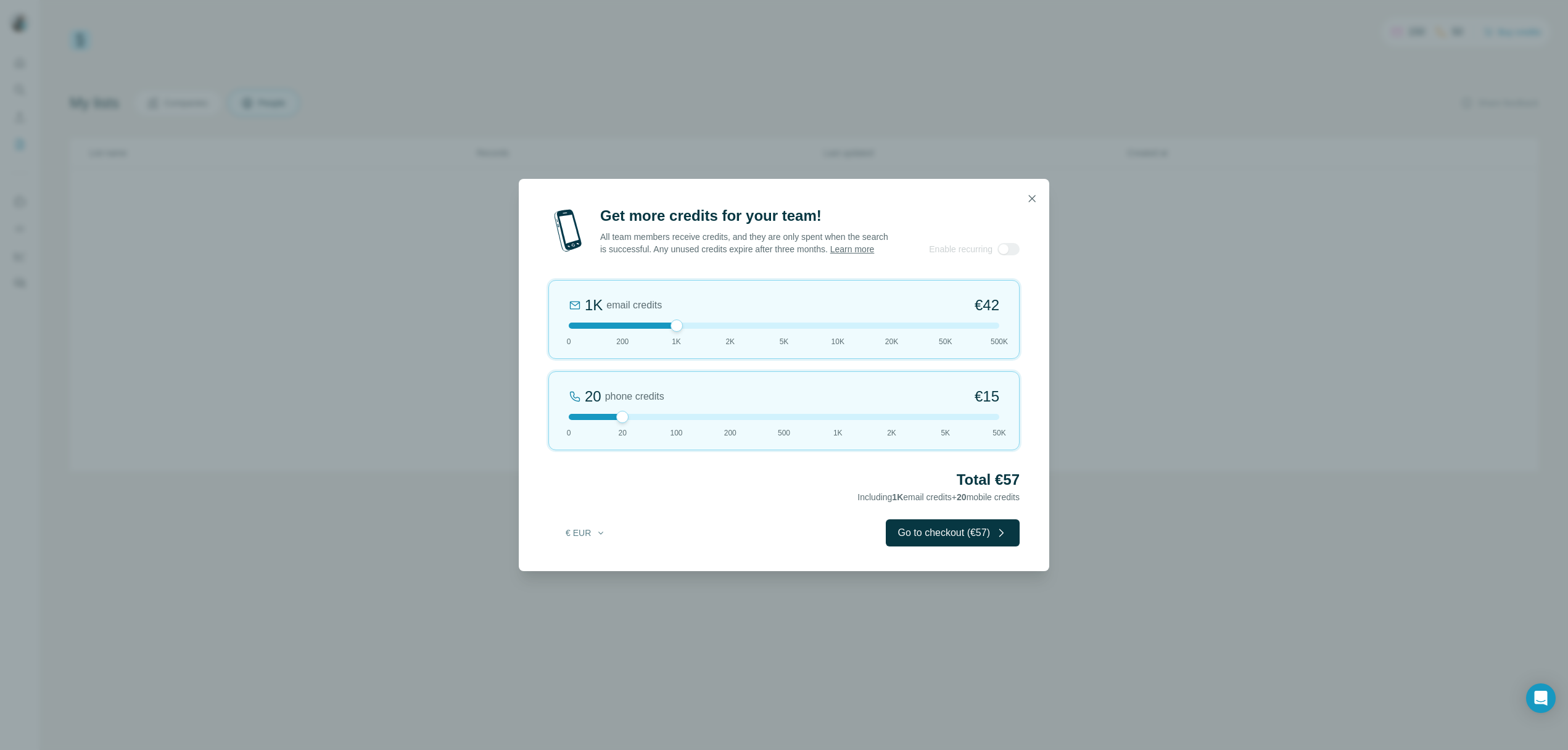
click at [663, 329] on div at bounding box center [784, 326] width 431 height 6
drag, startPoint x: 680, startPoint y: 334, endPoint x: 639, endPoint y: 334, distance: 41.0
click at [639, 329] on div at bounding box center [784, 326] width 431 height 6
drag, startPoint x: 621, startPoint y: 333, endPoint x: 657, endPoint y: 333, distance: 36.0
click at [657, 329] on div at bounding box center [784, 326] width 431 height 6
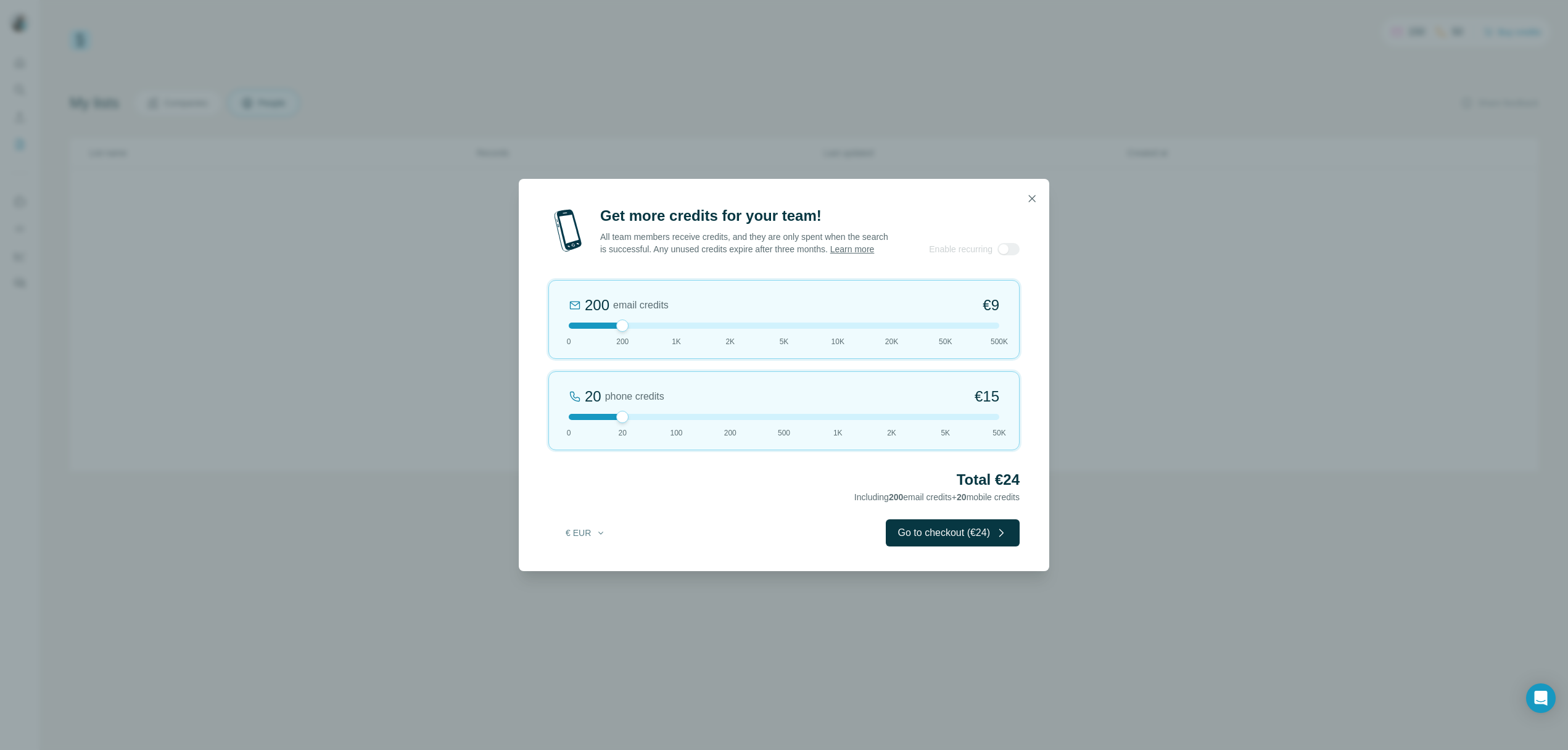
drag, startPoint x: 680, startPoint y: 332, endPoint x: 623, endPoint y: 331, distance: 57.0
click at [623, 331] on div at bounding box center [622, 326] width 12 height 12
drag, startPoint x: 623, startPoint y: 331, endPoint x: 669, endPoint y: 331, distance: 46.0
click at [669, 329] on div at bounding box center [784, 326] width 431 height 6
drag, startPoint x: 678, startPoint y: 332, endPoint x: 633, endPoint y: 331, distance: 45.0
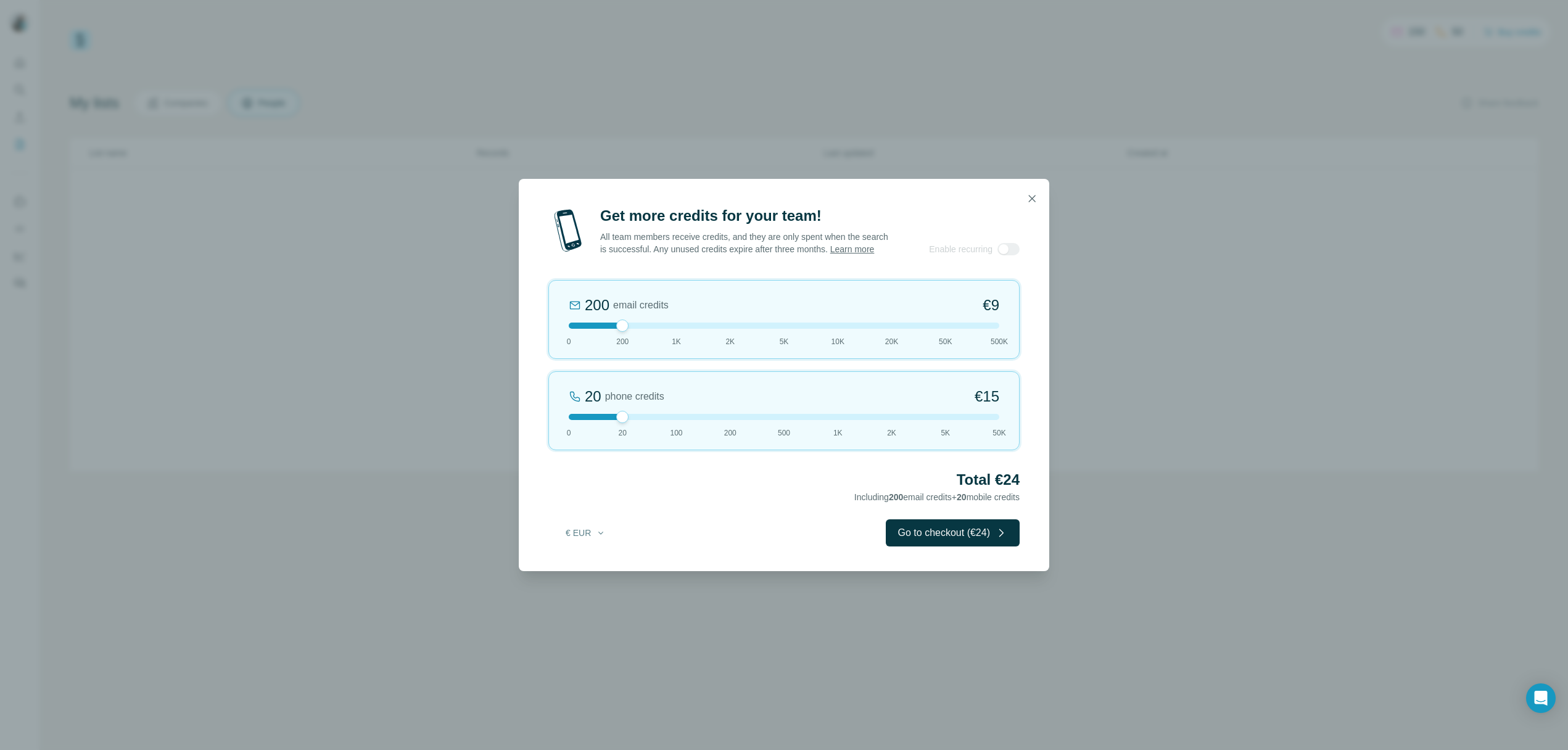
click at [633, 329] on div at bounding box center [784, 326] width 431 height 6
drag, startPoint x: 620, startPoint y: 332, endPoint x: 665, endPoint y: 332, distance: 45.0
click at [665, 329] on div at bounding box center [784, 326] width 431 height 6
drag, startPoint x: 618, startPoint y: 424, endPoint x: 660, endPoint y: 426, distance: 42.0
click at [660, 420] on div at bounding box center [784, 417] width 431 height 6
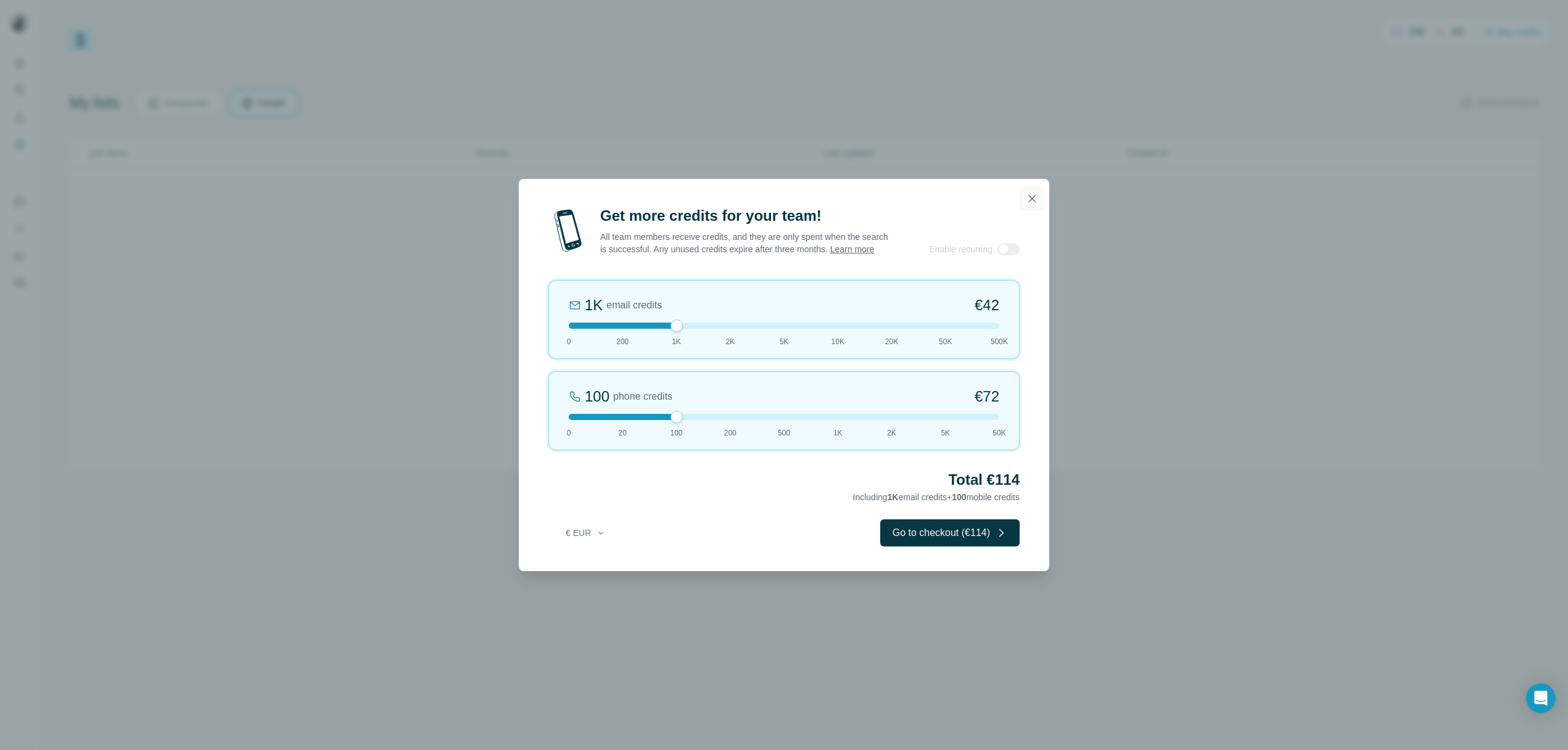
click at [1031, 195] on icon "button" at bounding box center [1031, 198] width 12 height 12
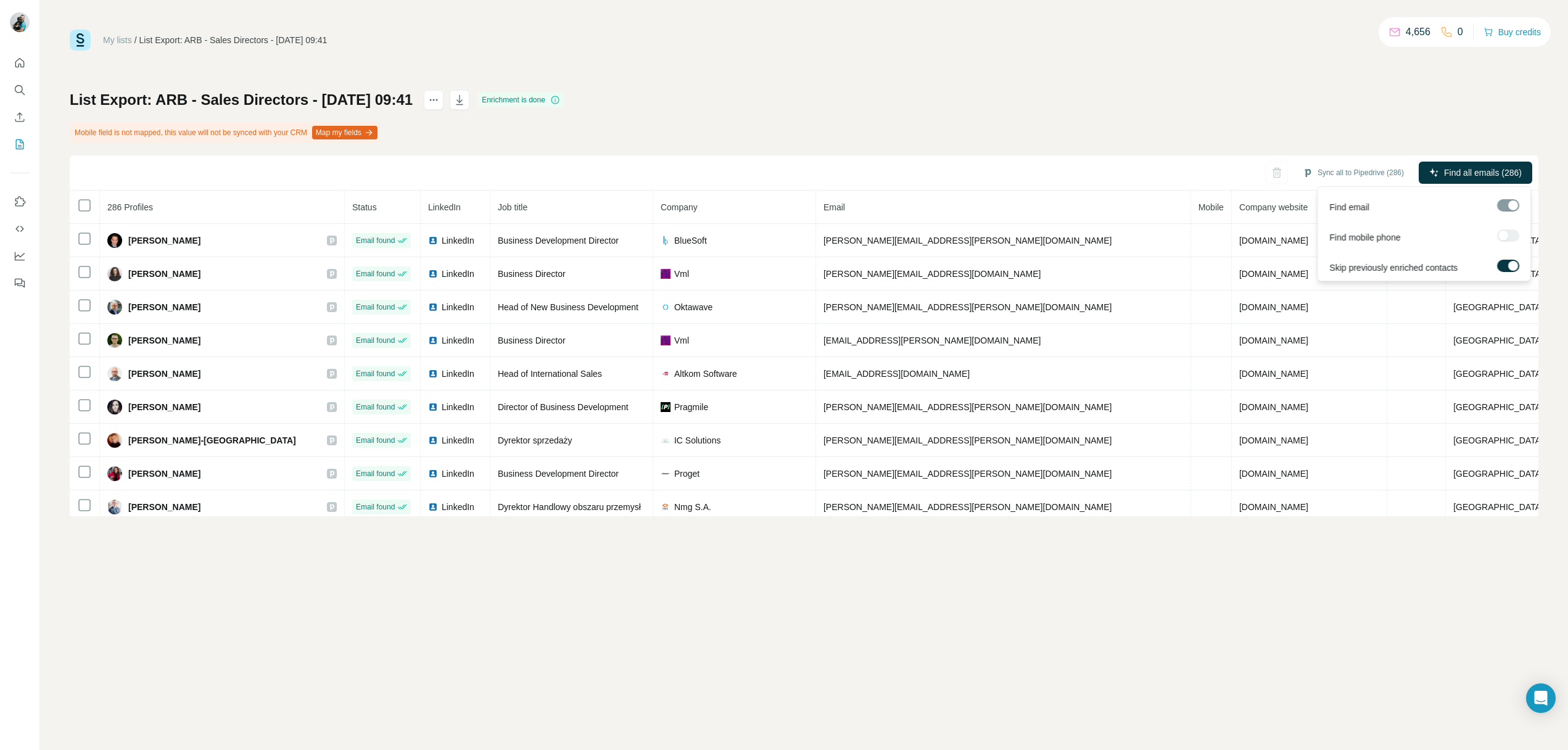
click at [1512, 235] on div at bounding box center [1508, 235] width 22 height 12
click at [1313, 110] on div "List Export: ARB - Sales Directors - 13/08/2025 09:41 Enrichment is done Mobile…" at bounding box center [804, 303] width 1469 height 426
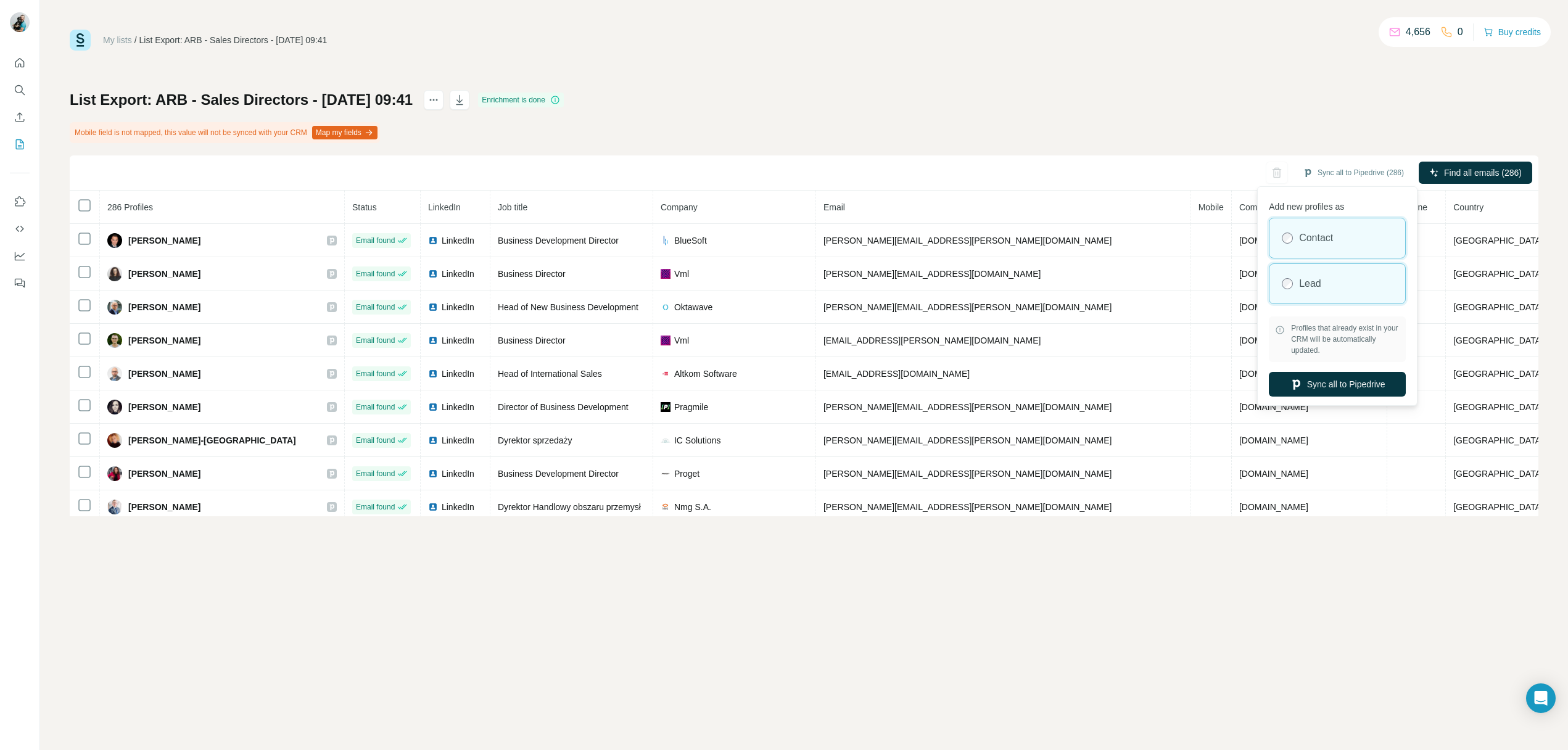
click at [1311, 288] on label "Lead" at bounding box center [1310, 283] width 22 height 15
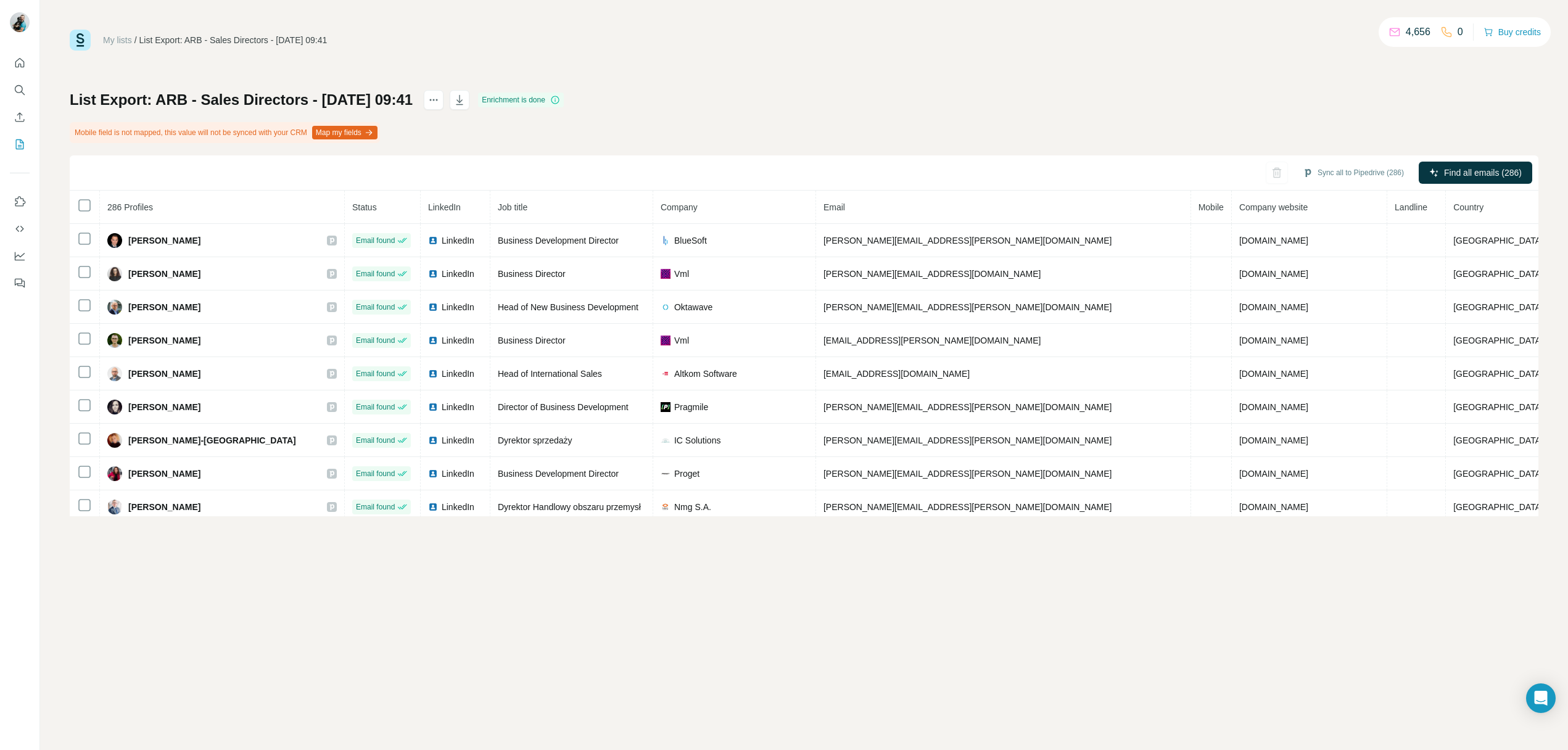
click at [1407, 112] on div "List Export: ARB - Sales Directors - 13/08/2025 09:41 Enrichment is done Mobile…" at bounding box center [804, 303] width 1469 height 426
